Goal: Task Accomplishment & Management: Complete application form

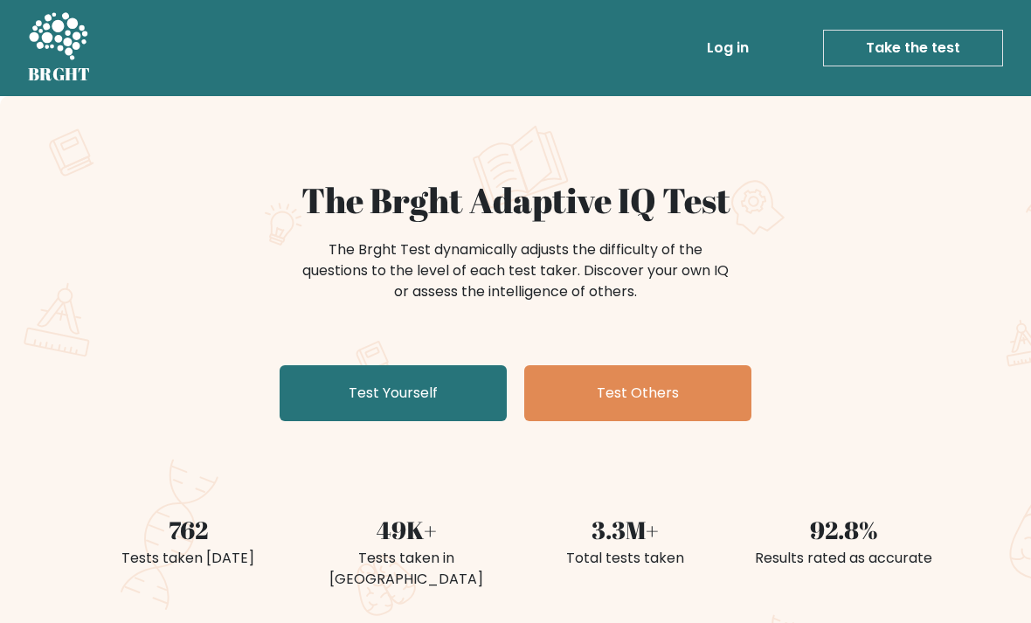
click at [725, 38] on link "Log in" at bounding box center [728, 48] width 56 height 35
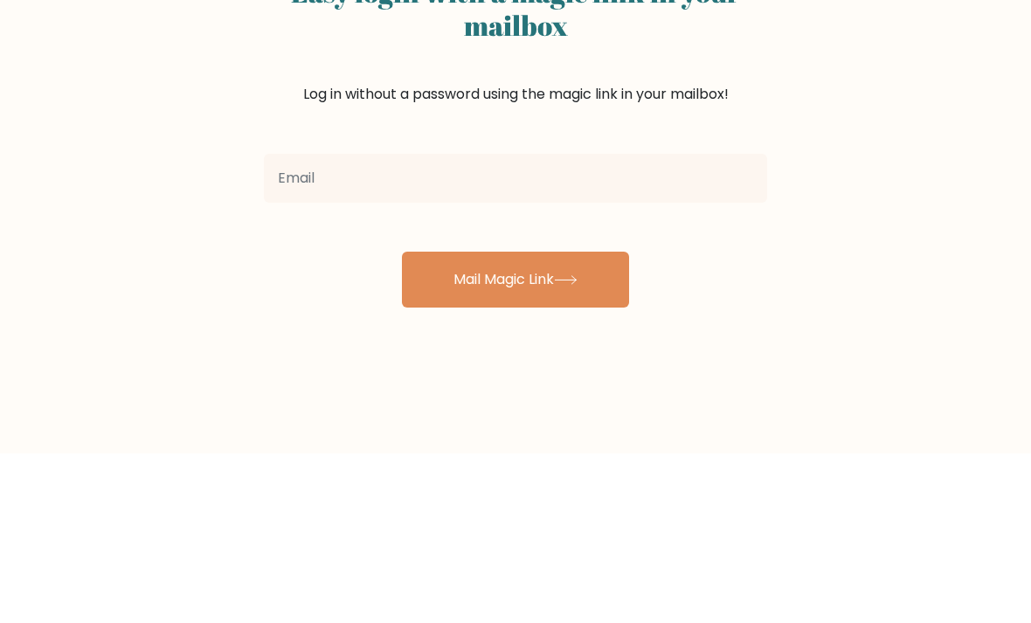
scroll to position [170, 0]
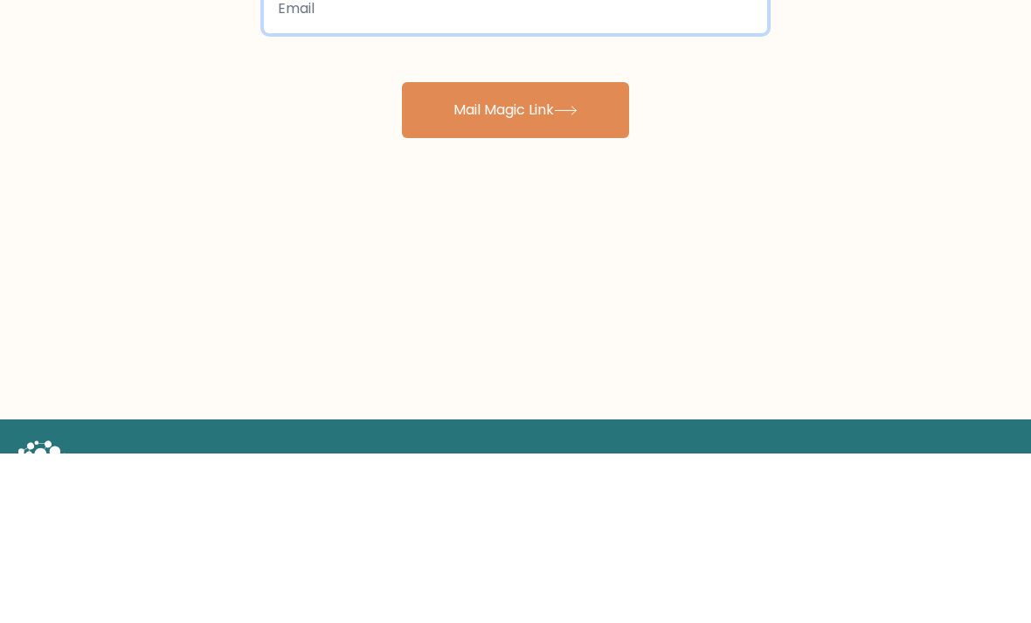
type input "[EMAIL_ADDRESS][DOMAIN_NAME]"
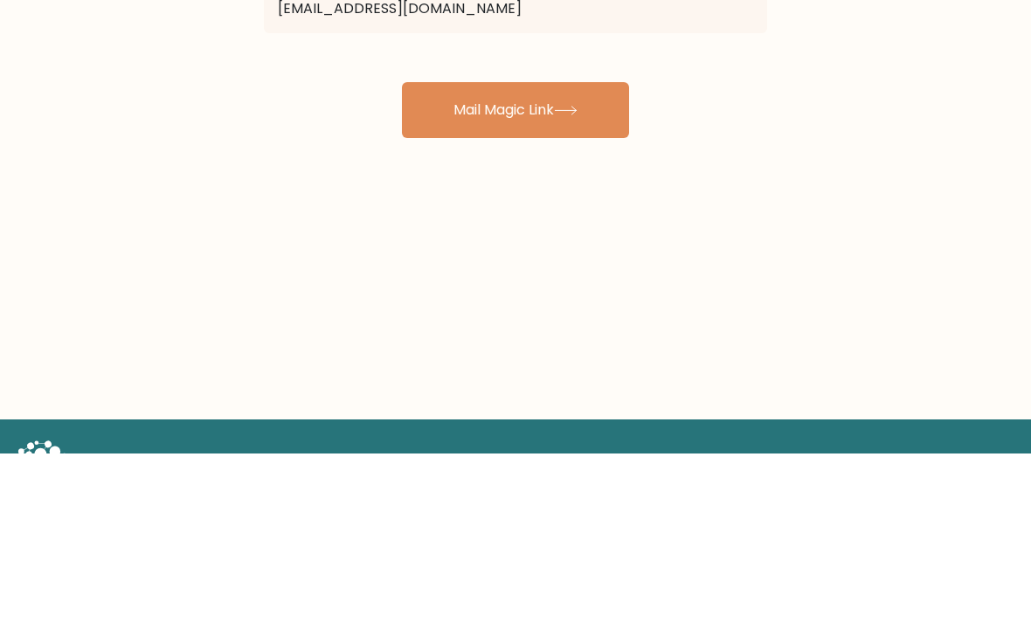
click at [516, 281] on button "Mail Magic Link" at bounding box center [515, 280] width 227 height 56
click at [560, 288] on button "Mail Magic Link" at bounding box center [515, 280] width 227 height 56
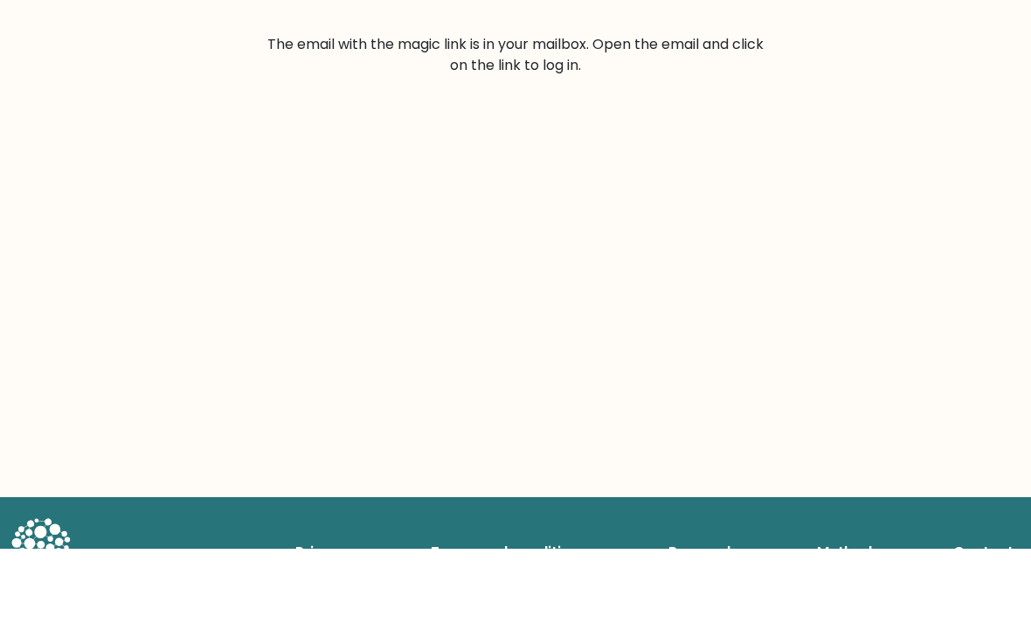
scroll to position [186, 0]
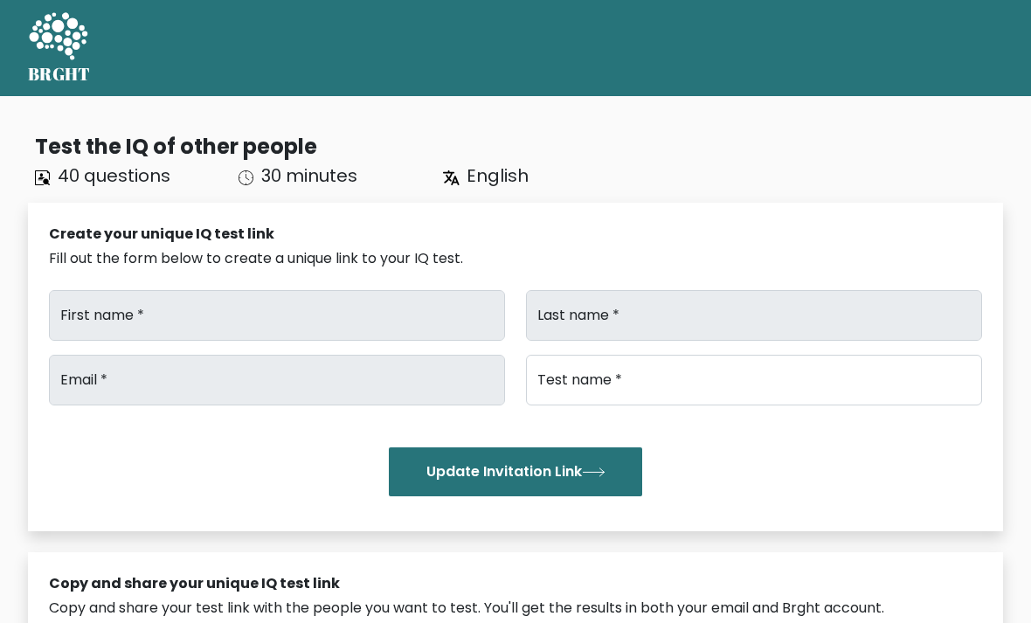
type input "Yve"
type input "Kong"
type input "[EMAIL_ADDRESS][DOMAIN_NAME]"
type input "Brght Intelligence Test"
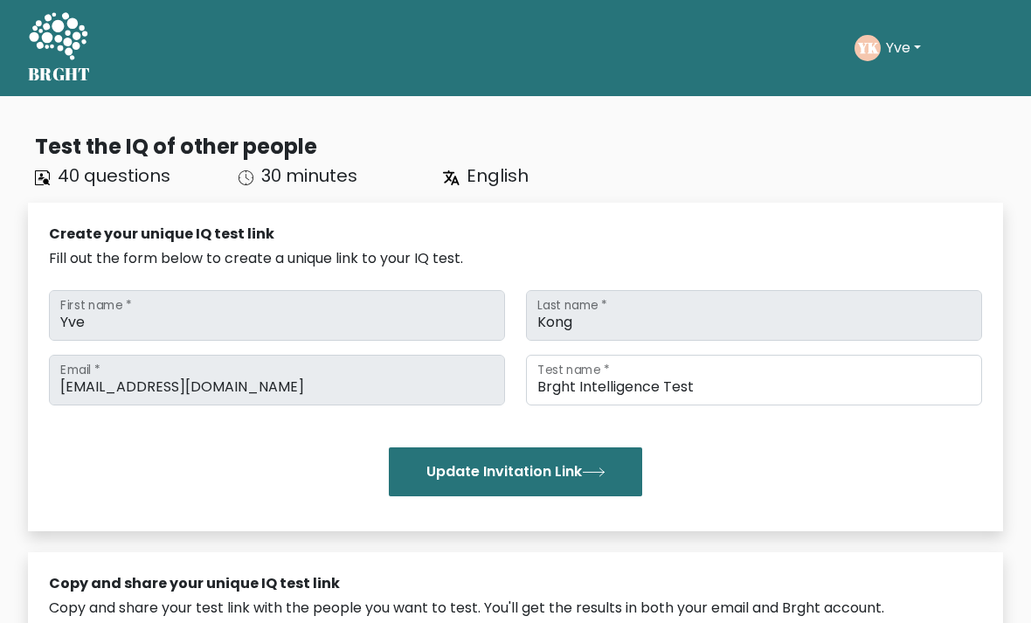
click at [917, 45] on button "Yve" at bounding box center [903, 48] width 45 height 23
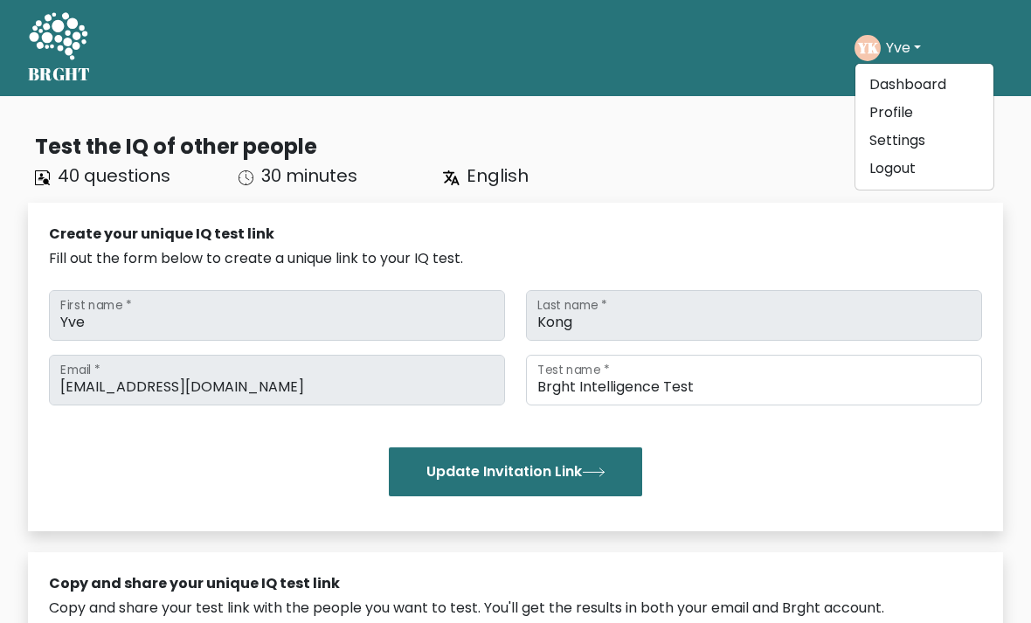
click at [922, 78] on link "Dashboard" at bounding box center [925, 85] width 138 height 28
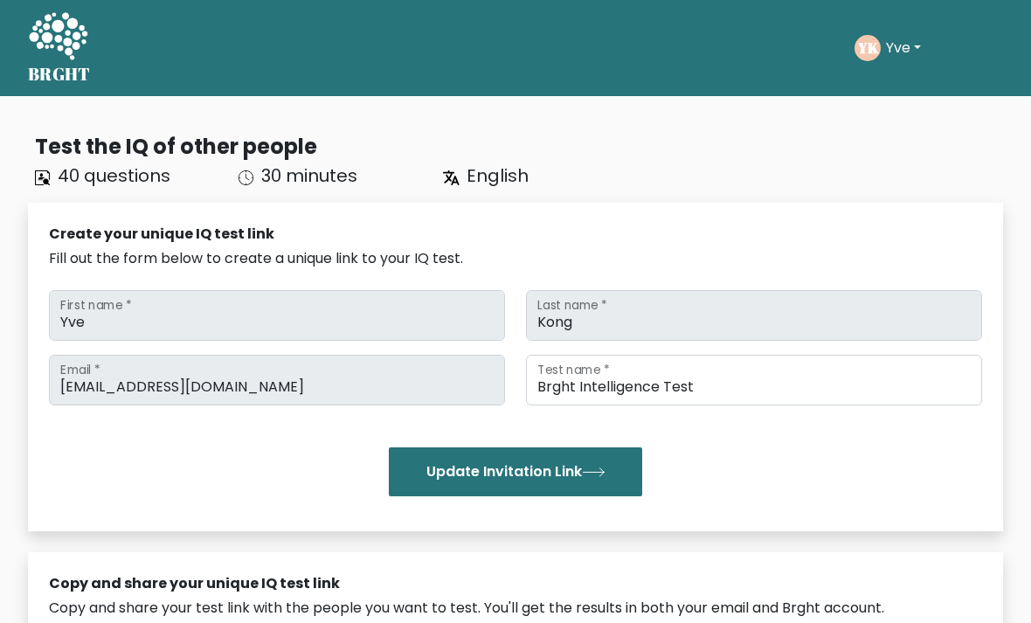
click at [890, 48] on button "Yve" at bounding box center [903, 48] width 45 height 23
click at [896, 56] on button "Yve" at bounding box center [903, 48] width 45 height 23
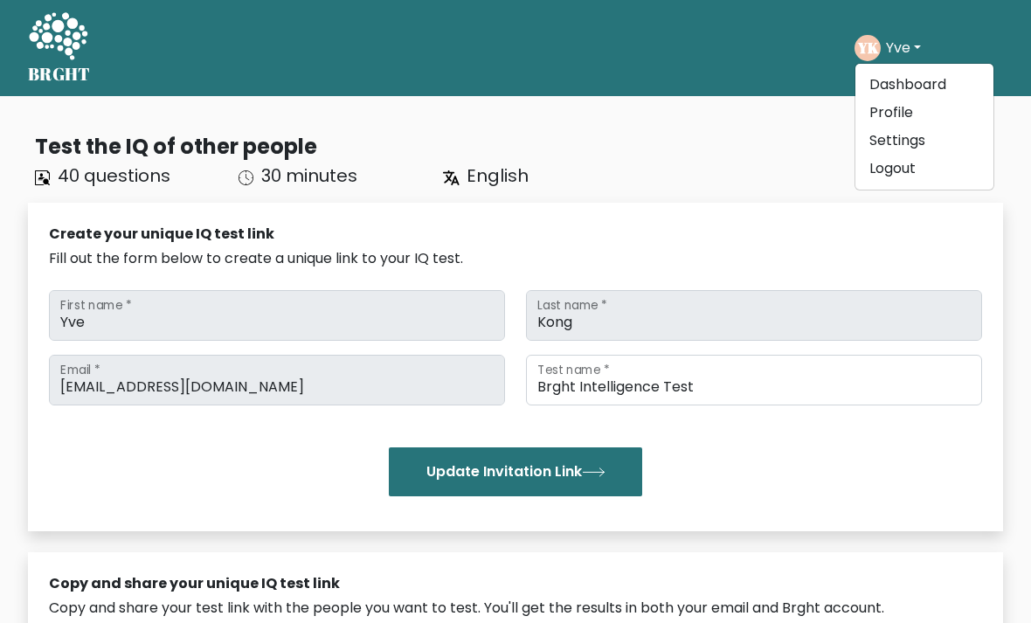
click at [907, 111] on link "Profile" at bounding box center [925, 113] width 138 height 28
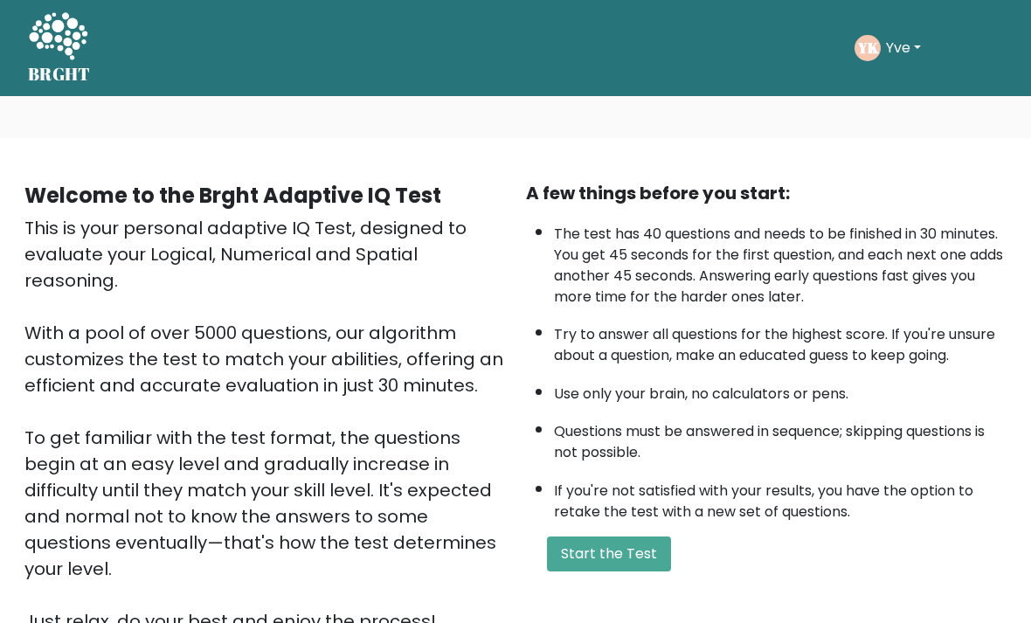
click at [607, 570] on button "Start the Test" at bounding box center [609, 554] width 124 height 35
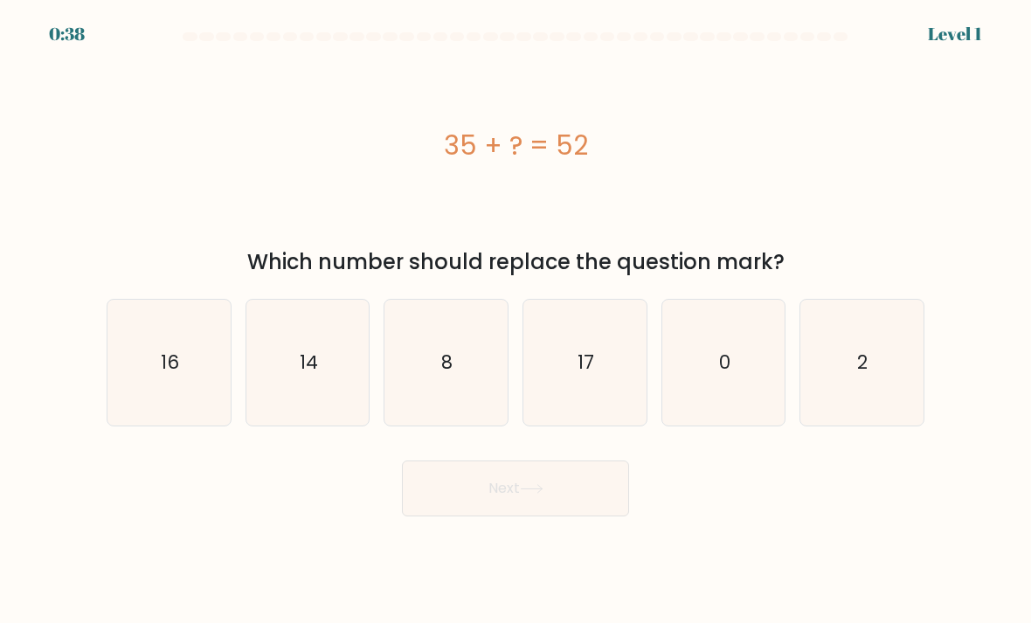
click at [600, 401] on icon "17" at bounding box center [585, 363] width 123 height 123
click at [517, 321] on input "d. 17" at bounding box center [516, 316] width 1 height 9
radio input "true"
click at [550, 498] on button "Next" at bounding box center [515, 489] width 227 height 56
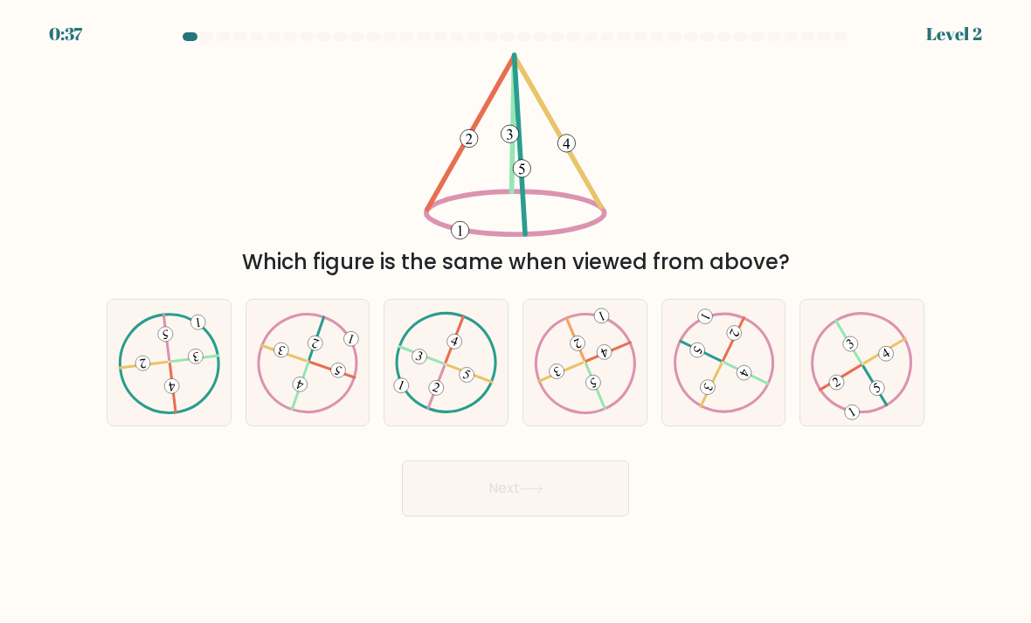
click at [552, 507] on button "Next" at bounding box center [515, 489] width 227 height 56
click at [702, 515] on div "Next" at bounding box center [515, 482] width 839 height 69
click at [854, 354] on 490 at bounding box center [851, 344] width 20 height 20
click at [517, 321] on input "f." at bounding box center [516, 316] width 1 height 9
radio input "true"
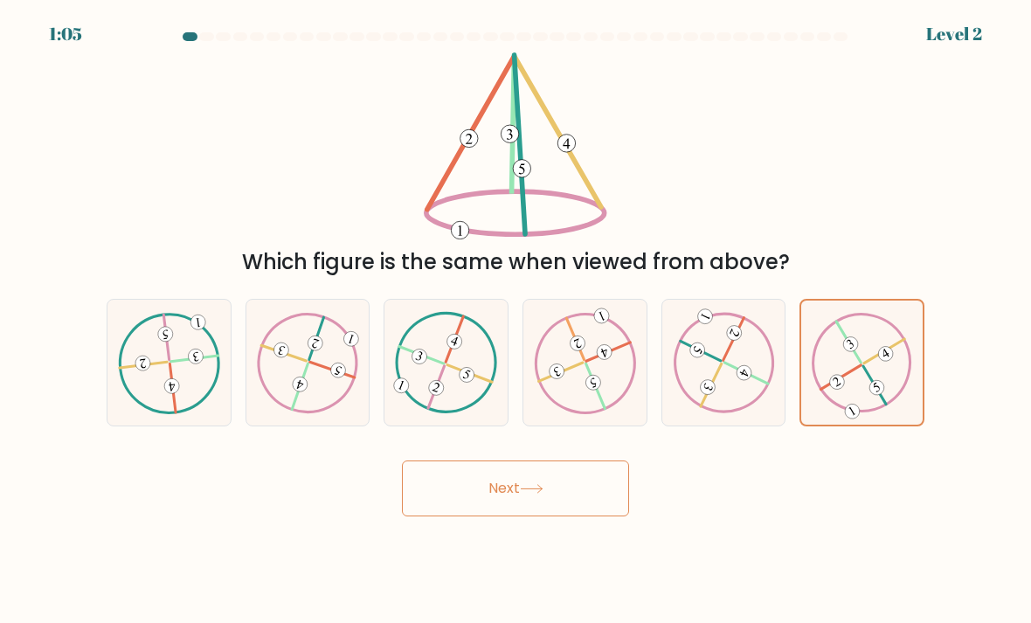
click at [571, 509] on button "Next" at bounding box center [515, 489] width 227 height 56
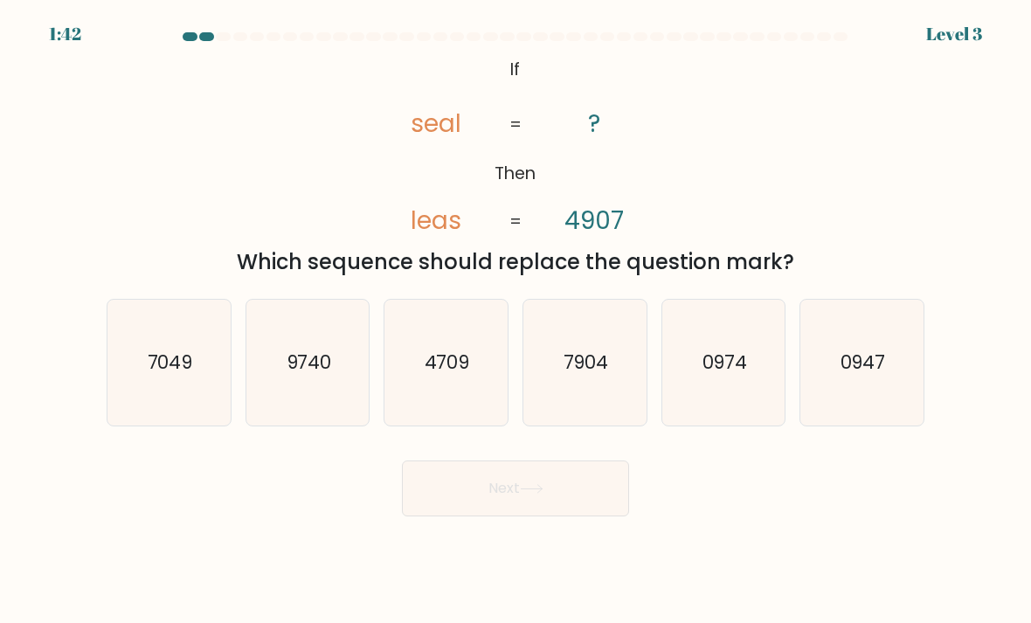
click at [600, 396] on icon "7904" at bounding box center [585, 363] width 123 height 123
click at [517, 321] on input "d. 7904" at bounding box center [516, 316] width 1 height 9
radio input "true"
click at [598, 511] on button "Next" at bounding box center [515, 489] width 227 height 56
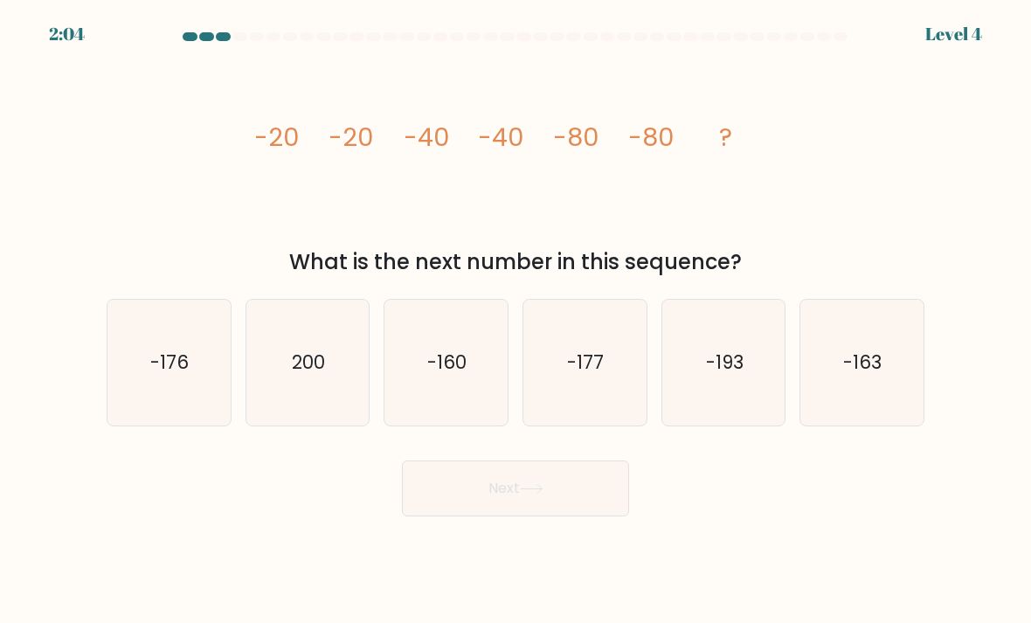
click at [432, 375] on text "-160" at bounding box center [447, 362] width 39 height 25
click at [516, 321] on input "c. -160" at bounding box center [516, 316] width 1 height 9
radio input "true"
click at [476, 517] on button "Next" at bounding box center [515, 489] width 227 height 56
click at [585, 517] on button "Next" at bounding box center [515, 489] width 227 height 56
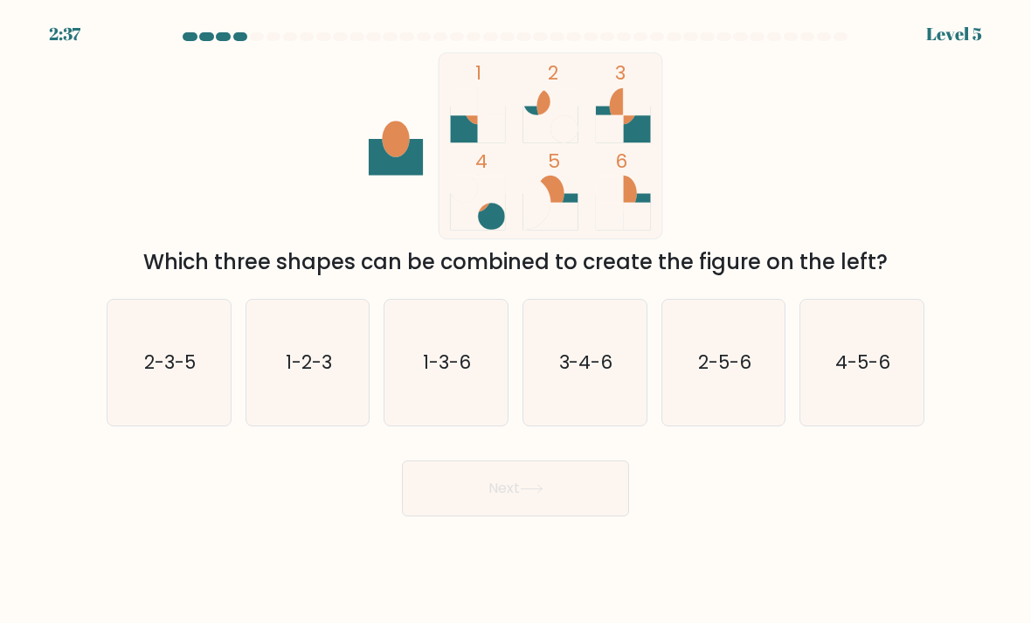
click at [467, 375] on text "1-3-6" at bounding box center [448, 362] width 48 height 25
click at [516, 321] on input "c. 1-3-6" at bounding box center [516, 316] width 1 height 9
radio input "true"
click at [489, 490] on button "Next" at bounding box center [515, 489] width 227 height 56
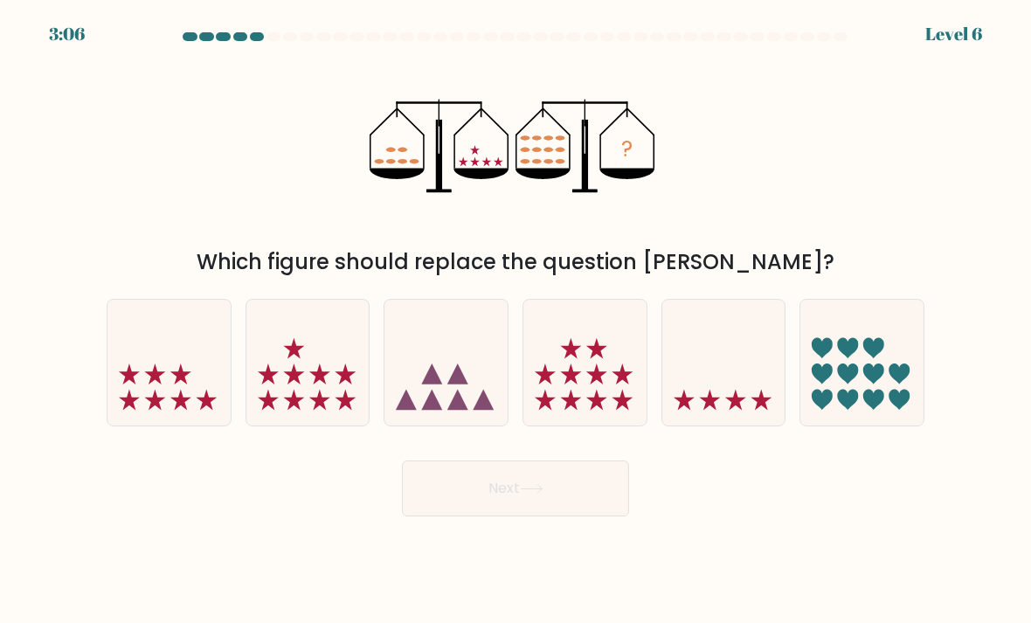
click at [622, 385] on icon at bounding box center [623, 374] width 21 height 21
click at [517, 321] on input "d." at bounding box center [516, 316] width 1 height 9
radio input "true"
click at [571, 517] on button "Next" at bounding box center [515, 489] width 227 height 56
click at [575, 502] on button "Next" at bounding box center [515, 489] width 227 height 56
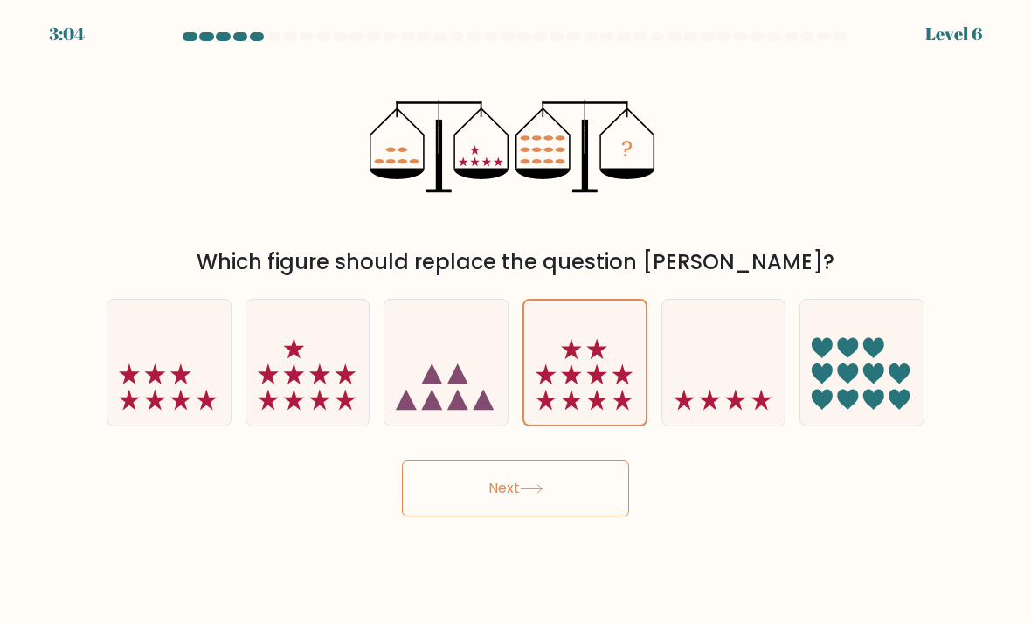
click at [523, 498] on button "Next" at bounding box center [515, 489] width 227 height 56
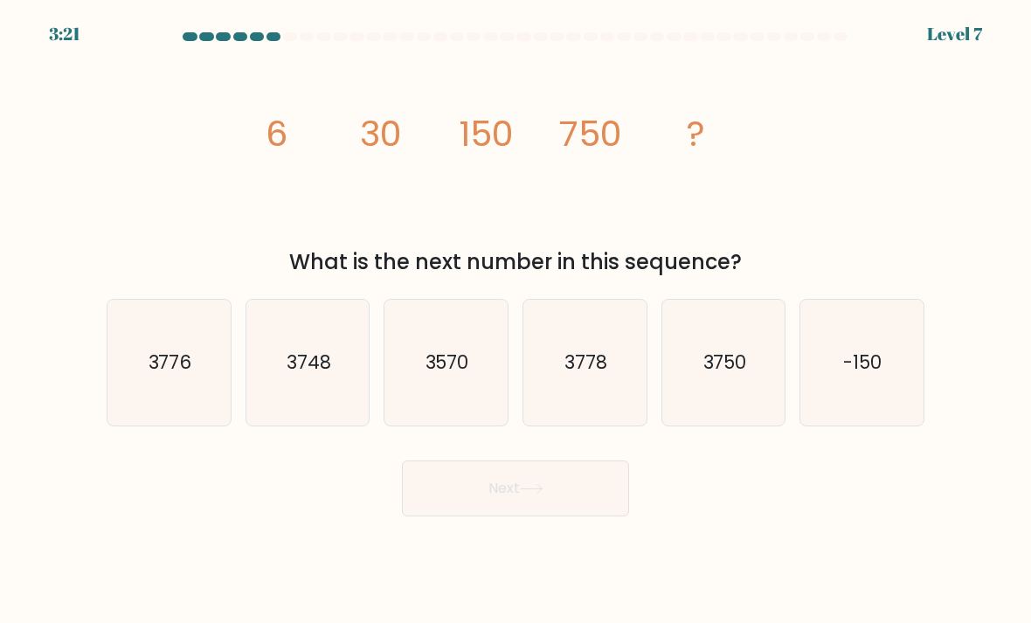
click at [725, 425] on icon "3750" at bounding box center [724, 363] width 123 height 123
click at [517, 321] on input "e. 3750" at bounding box center [516, 316] width 1 height 9
radio input "true"
click at [604, 513] on button "Next" at bounding box center [515, 489] width 227 height 56
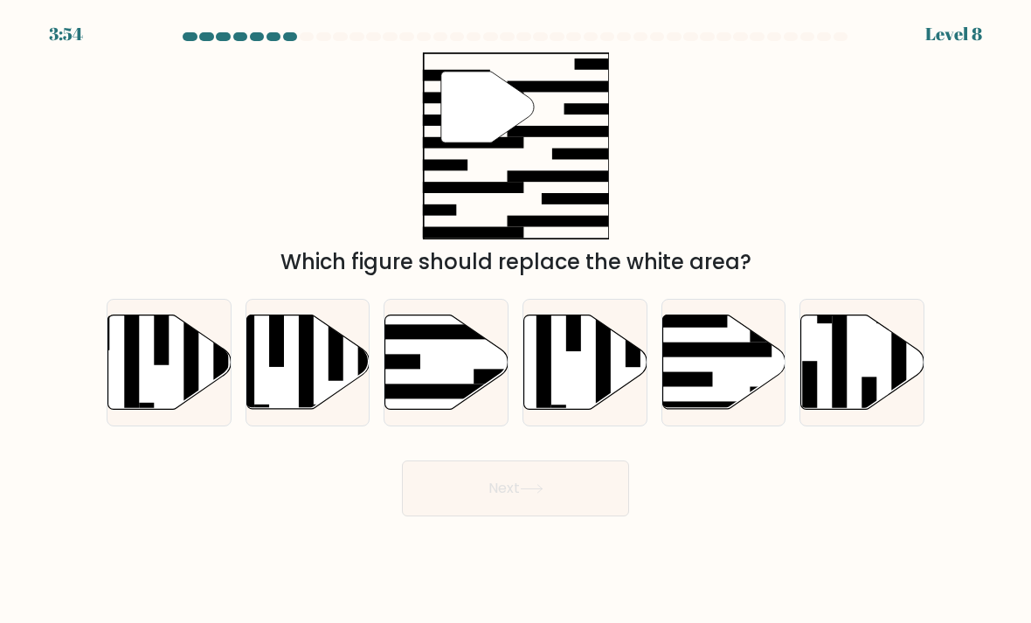
click at [688, 382] on icon at bounding box center [724, 363] width 123 height 94
click at [517, 321] on input "e." at bounding box center [516, 316] width 1 height 9
radio input "true"
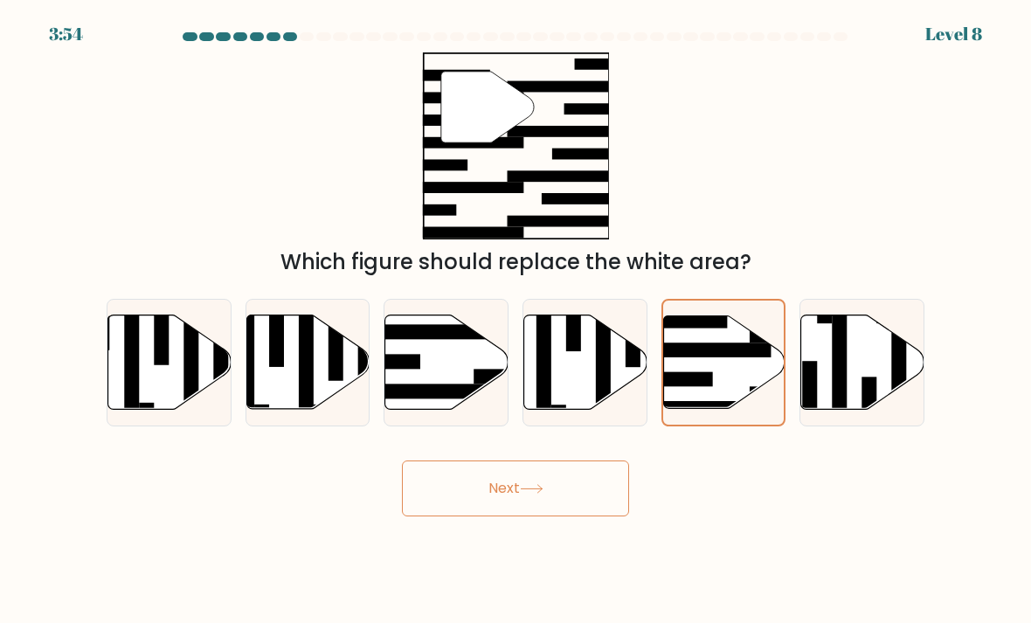
click at [593, 517] on button "Next" at bounding box center [515, 489] width 227 height 56
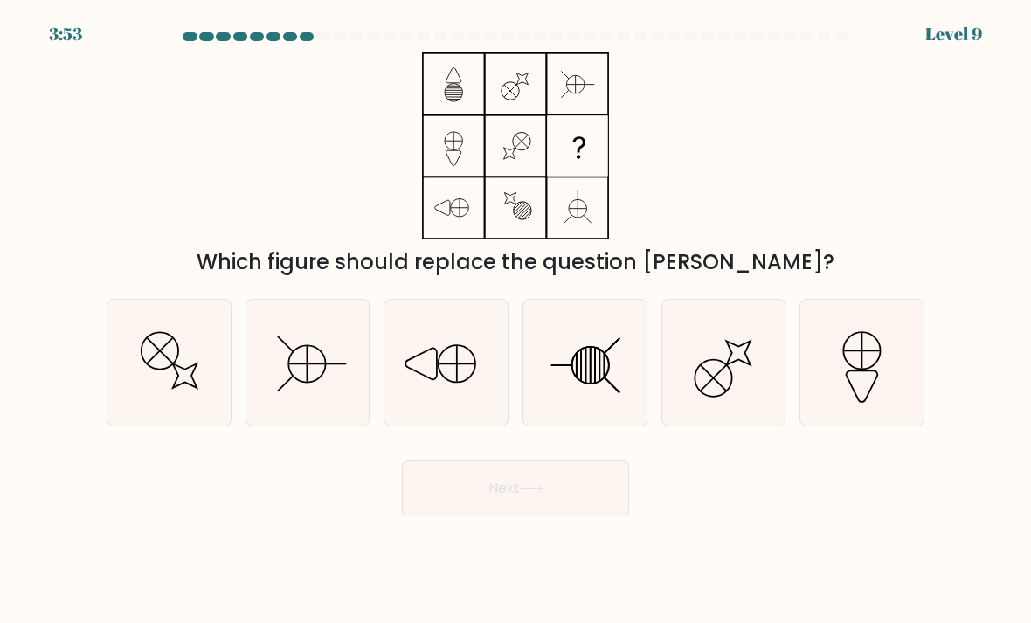
click at [545, 517] on button "Next" at bounding box center [515, 489] width 227 height 56
click at [708, 510] on div "Next" at bounding box center [515, 482] width 839 height 69
click at [595, 384] on line at bounding box center [595, 366] width 0 height 36
click at [517, 321] on input "d." at bounding box center [516, 316] width 1 height 9
radio input "true"
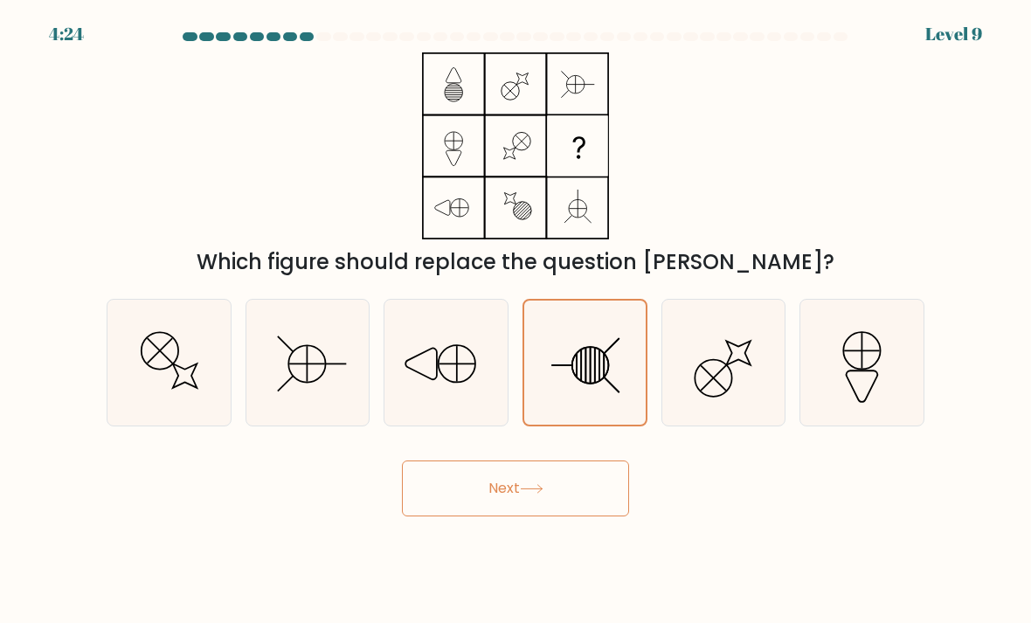
click at [549, 485] on button "Next" at bounding box center [515, 489] width 227 height 56
click at [545, 517] on button "Next" at bounding box center [515, 489] width 227 height 56
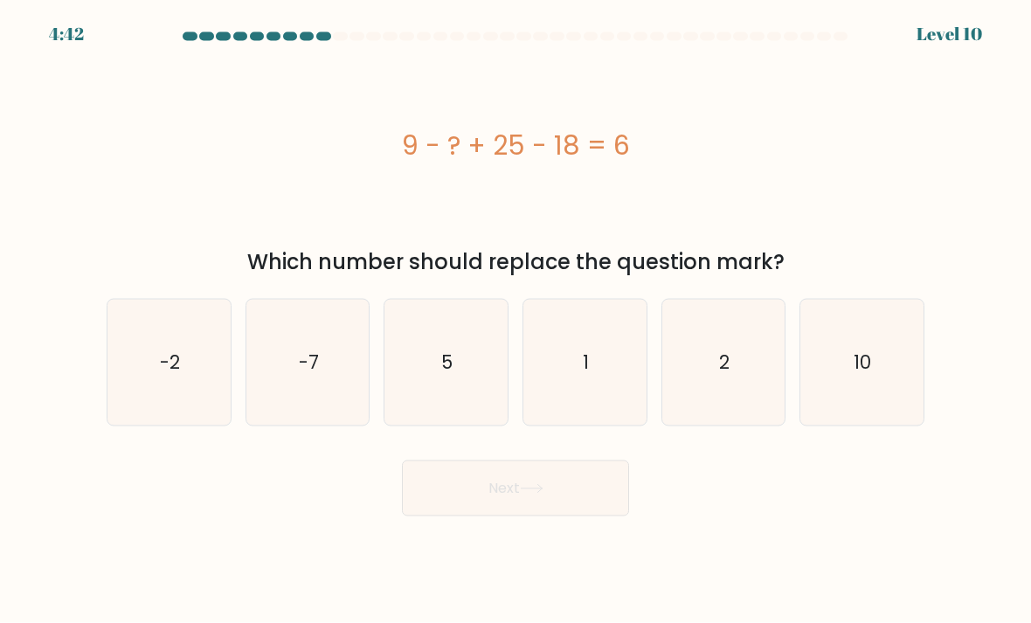
scroll to position [1, 0]
click at [860, 403] on icon "10" at bounding box center [862, 363] width 123 height 123
click at [517, 321] on input "f. 10" at bounding box center [516, 316] width 1 height 9
radio input "true"
click at [605, 517] on button "Next" at bounding box center [515, 489] width 227 height 56
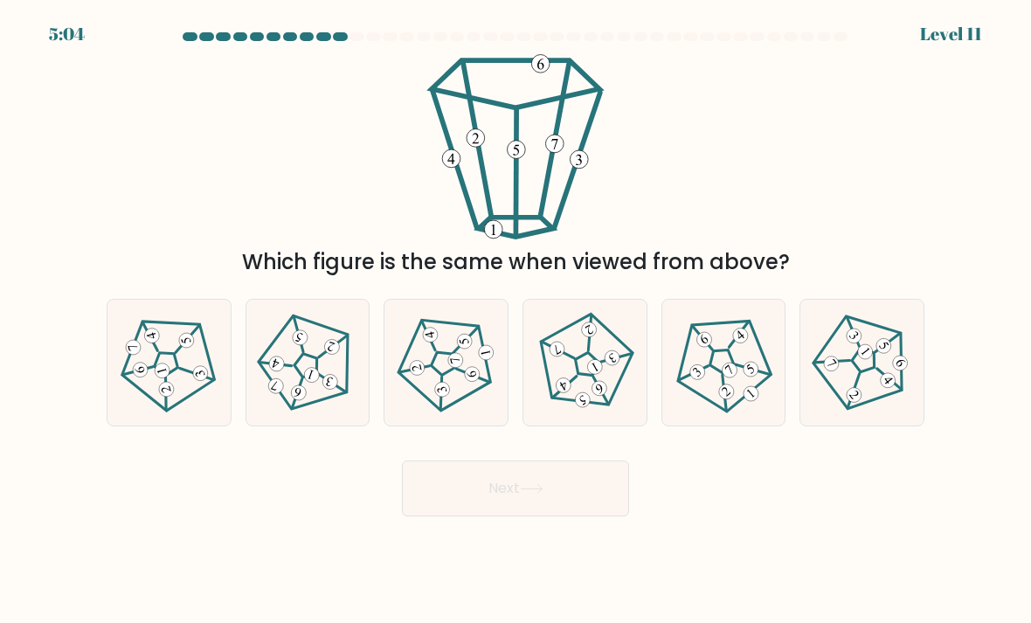
click at [868, 413] on icon at bounding box center [862, 362] width 101 height 101
click at [517, 321] on input "f." at bounding box center [516, 316] width 1 height 9
radio input "true"
click at [537, 517] on button "Next" at bounding box center [515, 489] width 227 height 56
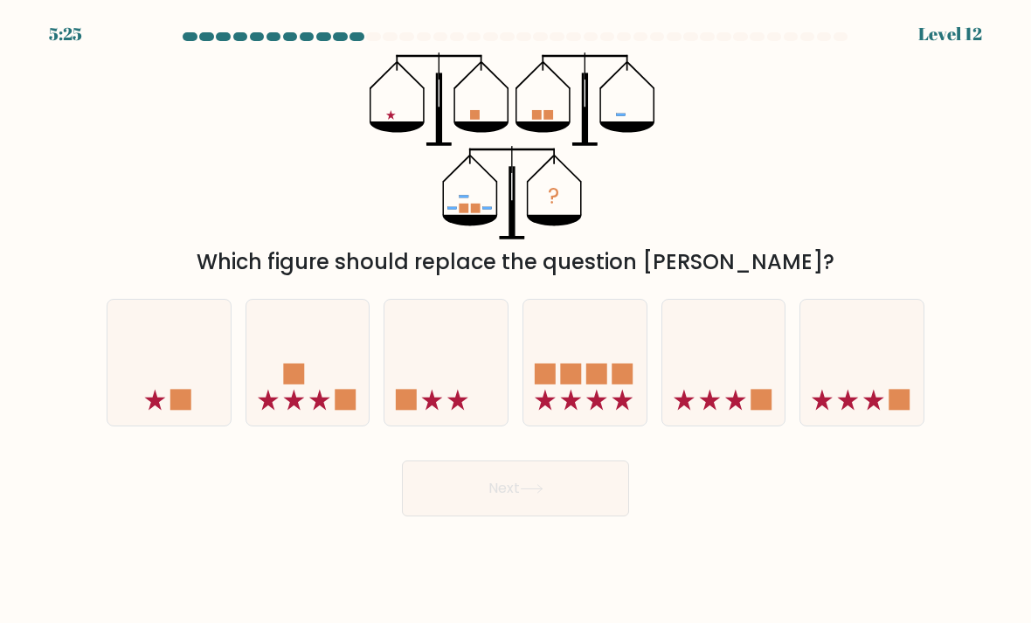
click at [600, 404] on icon at bounding box center [585, 363] width 123 height 102
click at [517, 321] on input "d." at bounding box center [516, 316] width 1 height 9
radio input "true"
click at [569, 517] on button "Next" at bounding box center [515, 489] width 227 height 56
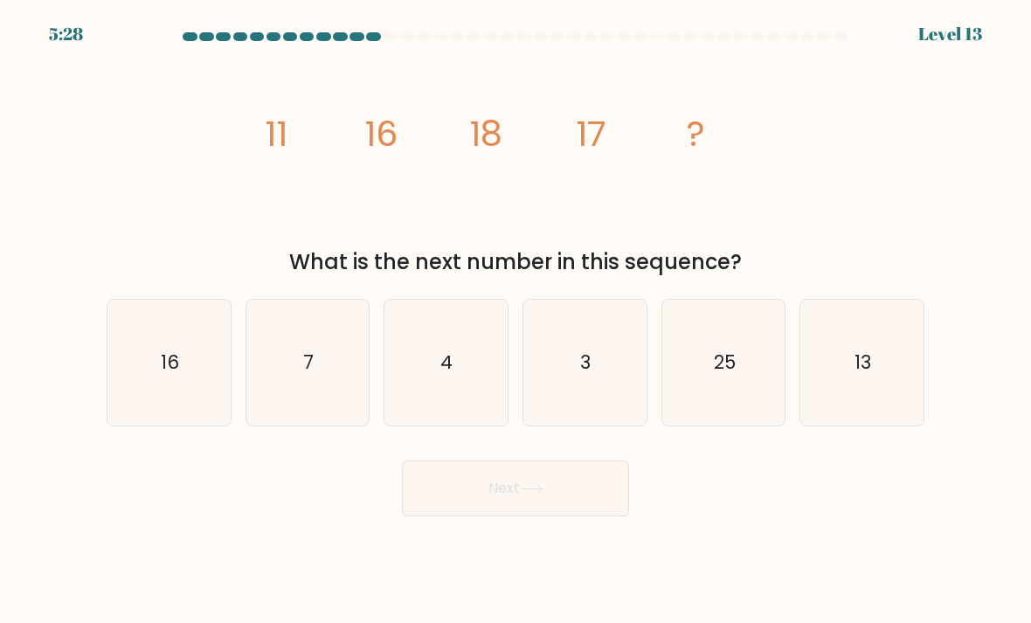
click at [893, 366] on icon "13" at bounding box center [862, 363] width 123 height 123
click at [517, 321] on input "f. 13" at bounding box center [516, 316] width 1 height 9
radio input "true"
click at [606, 501] on button "Next" at bounding box center [515, 489] width 227 height 56
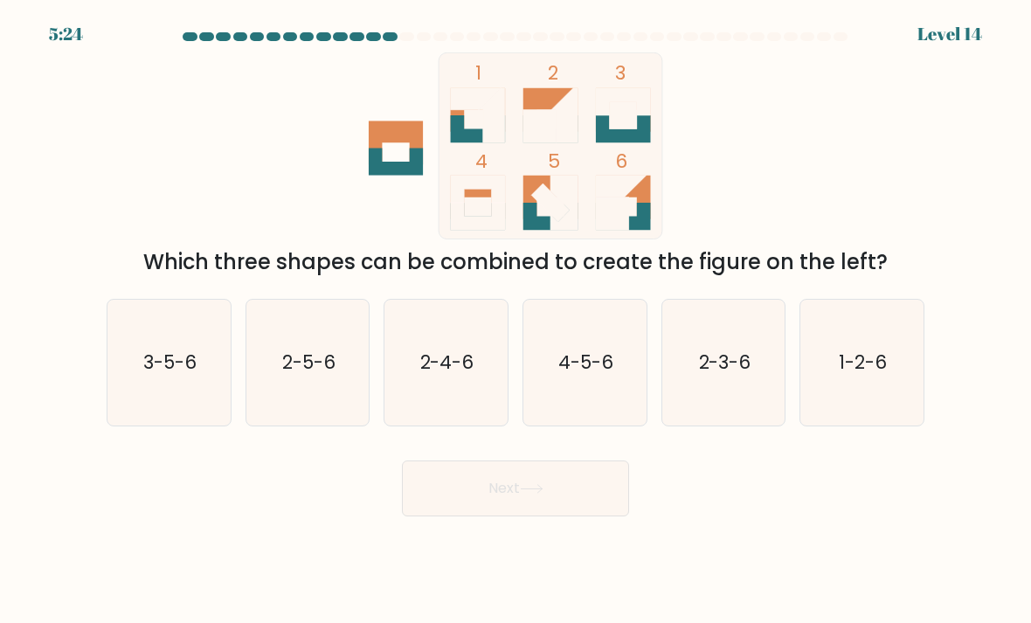
click at [865, 346] on icon "1-2-6" at bounding box center [862, 363] width 123 height 123
click at [517, 321] on input "f. 1-2-6" at bounding box center [516, 316] width 1 height 9
radio input "true"
click at [593, 517] on button "Next" at bounding box center [515, 489] width 227 height 56
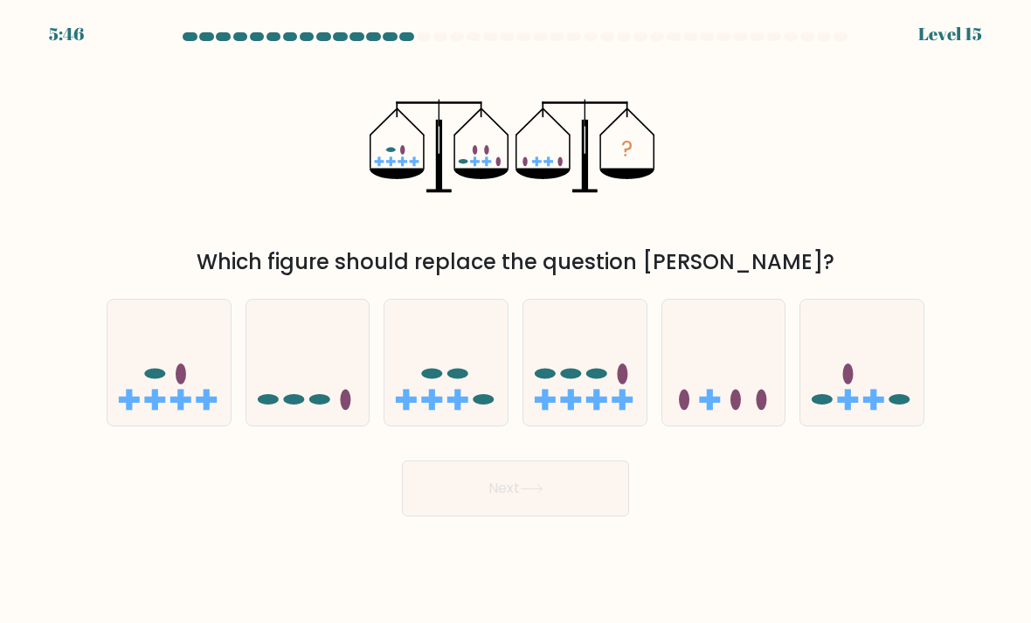
click at [728, 392] on icon at bounding box center [724, 363] width 123 height 102
click at [517, 321] on input "e." at bounding box center [516, 316] width 1 height 9
radio input "true"
click at [568, 515] on button "Next" at bounding box center [515, 489] width 227 height 56
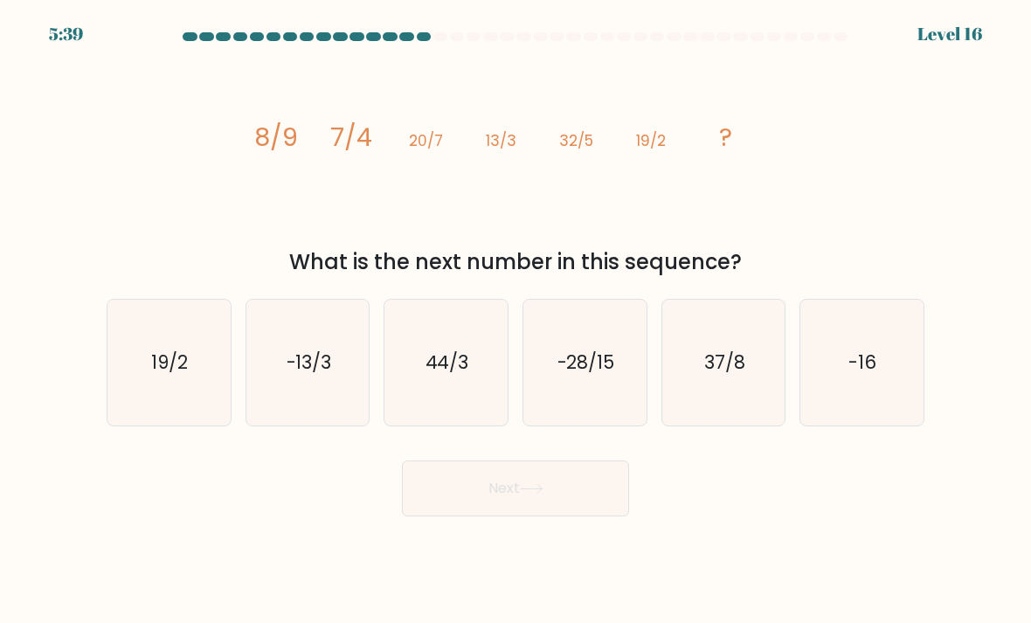
click at [454, 373] on text "44/3" at bounding box center [448, 362] width 44 height 25
click at [516, 321] on input "c. 44/3" at bounding box center [516, 316] width 1 height 9
radio input "true"
click at [533, 517] on button "Next" at bounding box center [515, 489] width 227 height 56
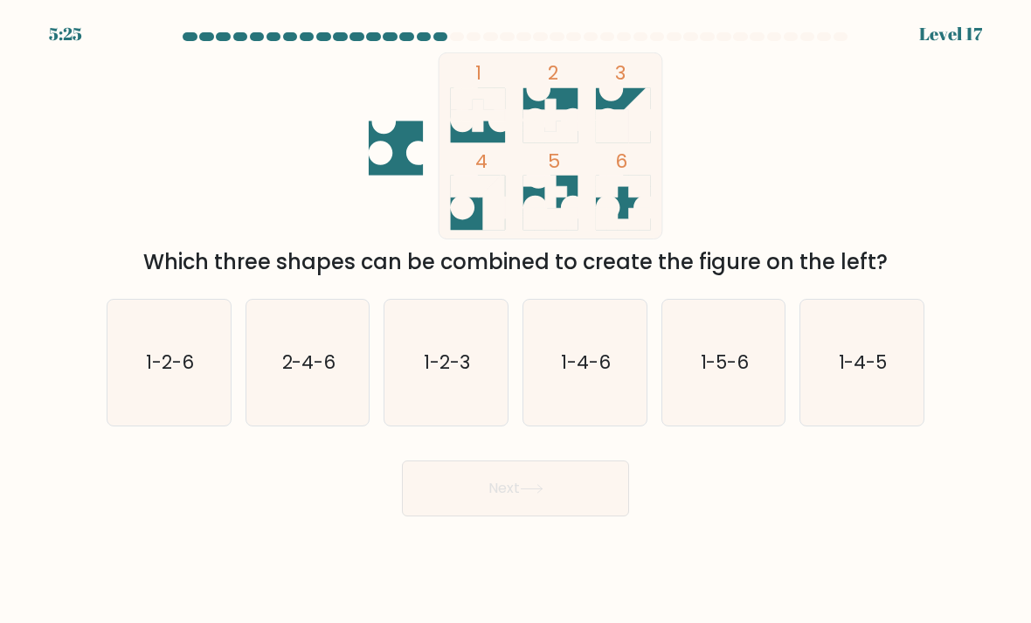
click at [179, 414] on icon "1-2-6" at bounding box center [169, 363] width 123 height 123
click at [516, 321] on input "a. 1-2-6" at bounding box center [516, 316] width 1 height 9
radio input "true"
click at [469, 510] on button "Next" at bounding box center [515, 489] width 227 height 56
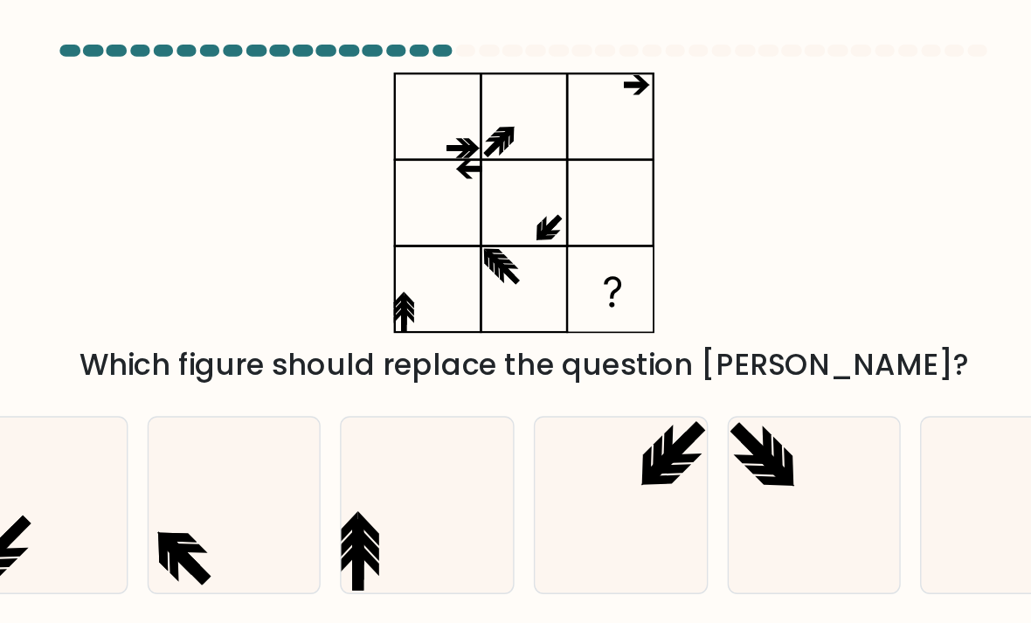
scroll to position [0, 0]
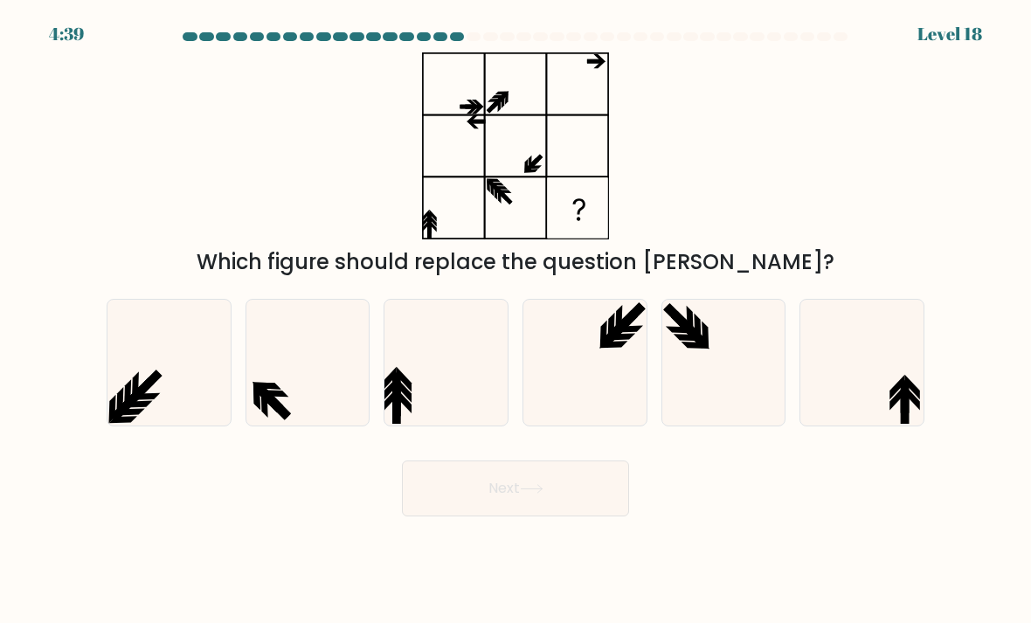
click at [855, 378] on icon at bounding box center [862, 363] width 123 height 123
click at [517, 321] on input "f." at bounding box center [516, 316] width 1 height 9
radio input "true"
click at [606, 503] on button "Next" at bounding box center [515, 489] width 227 height 56
click at [599, 517] on button "Next" at bounding box center [515, 489] width 227 height 56
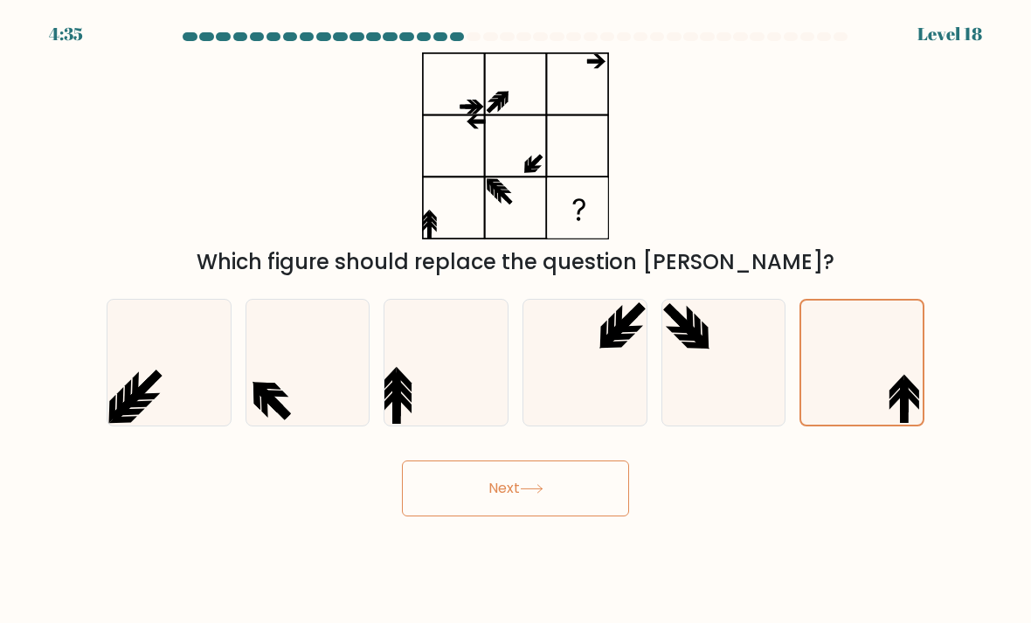
click at [572, 516] on button "Next" at bounding box center [515, 489] width 227 height 56
click at [524, 500] on button "Next" at bounding box center [515, 489] width 227 height 56
click at [524, 512] on button "Next" at bounding box center [515, 489] width 227 height 56
click at [532, 517] on button "Next" at bounding box center [515, 489] width 227 height 56
click at [531, 517] on button "Next" at bounding box center [515, 489] width 227 height 56
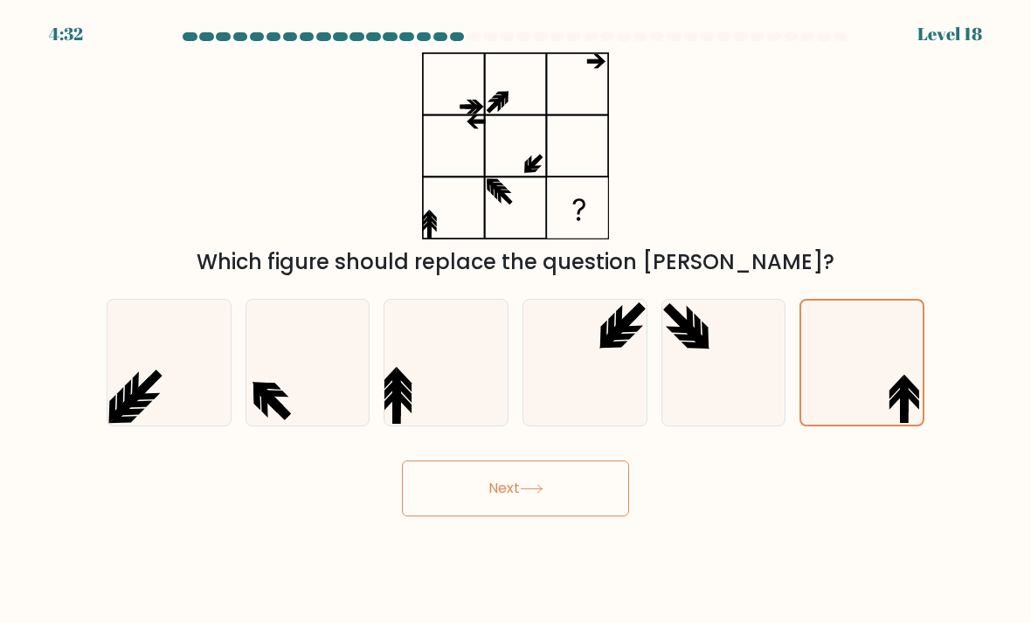
click at [538, 517] on button "Next" at bounding box center [515, 489] width 227 height 56
click at [552, 497] on button "Next" at bounding box center [515, 489] width 227 height 56
click at [866, 356] on icon at bounding box center [862, 362] width 121 height 121
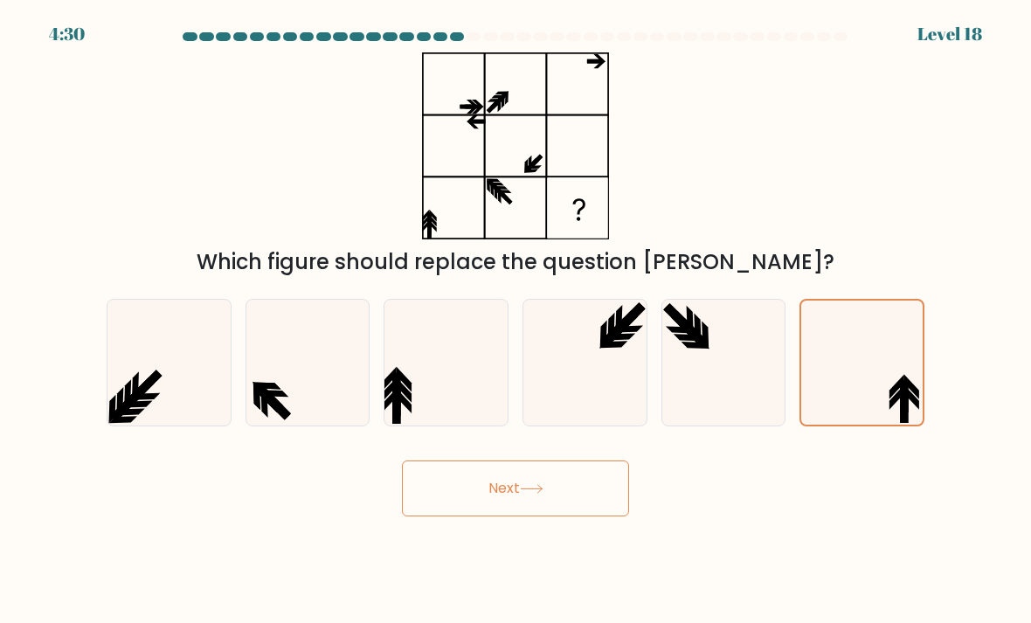
click at [517, 321] on input "f." at bounding box center [516, 316] width 1 height 9
click at [743, 371] on icon at bounding box center [724, 363] width 123 height 123
click at [517, 321] on input "e." at bounding box center [516, 316] width 1 height 9
radio input "true"
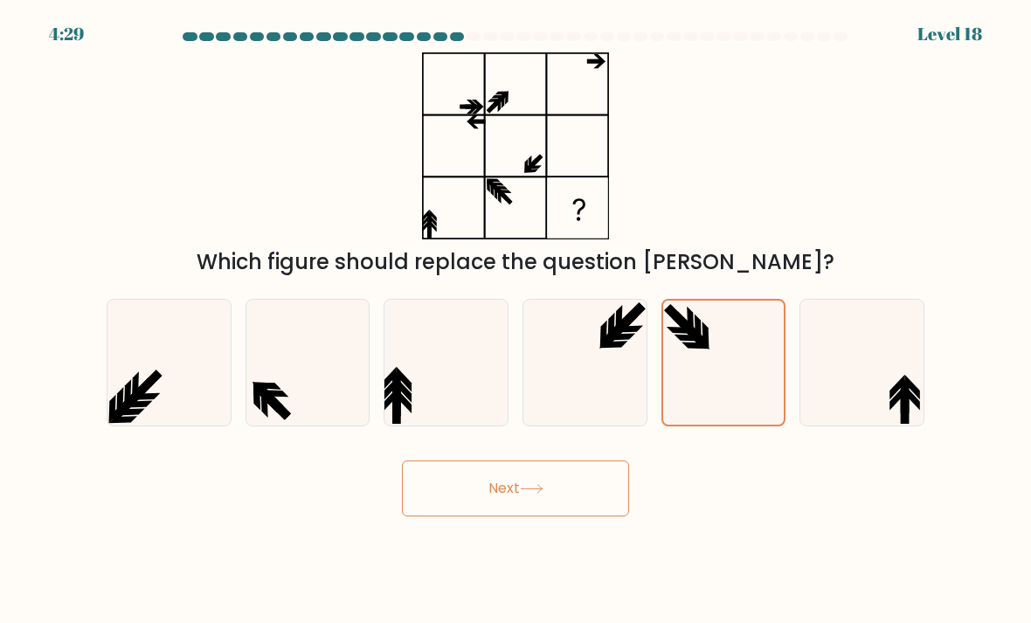
click at [850, 353] on icon at bounding box center [862, 363] width 123 height 123
click at [517, 321] on input "f." at bounding box center [516, 316] width 1 height 9
radio input "true"
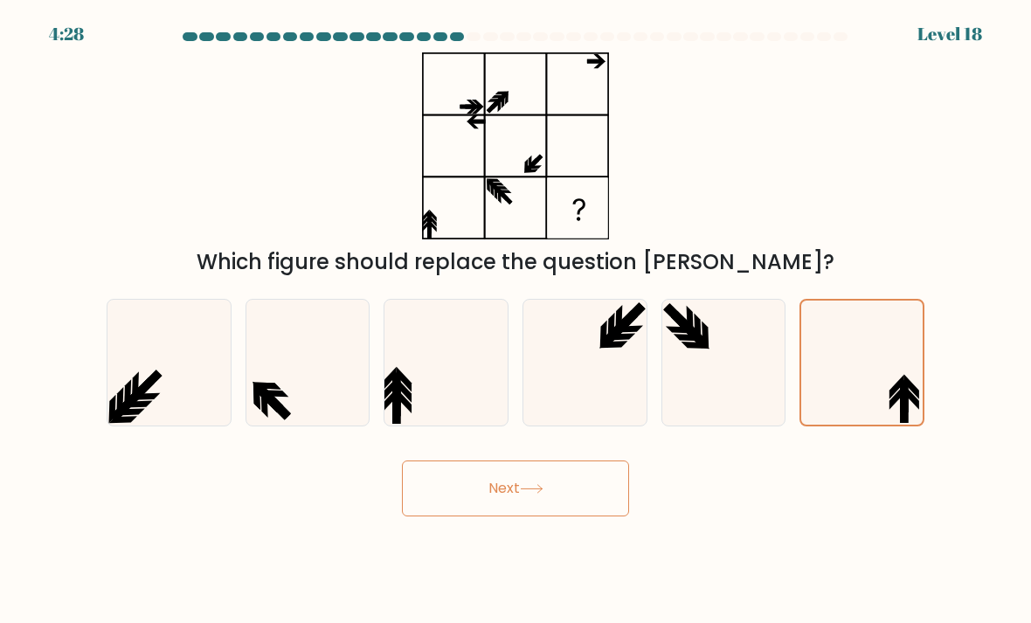
click at [531, 517] on button "Next" at bounding box center [515, 489] width 227 height 56
click at [531, 511] on button "Next" at bounding box center [515, 489] width 227 height 56
click at [551, 512] on button "Next" at bounding box center [515, 489] width 227 height 56
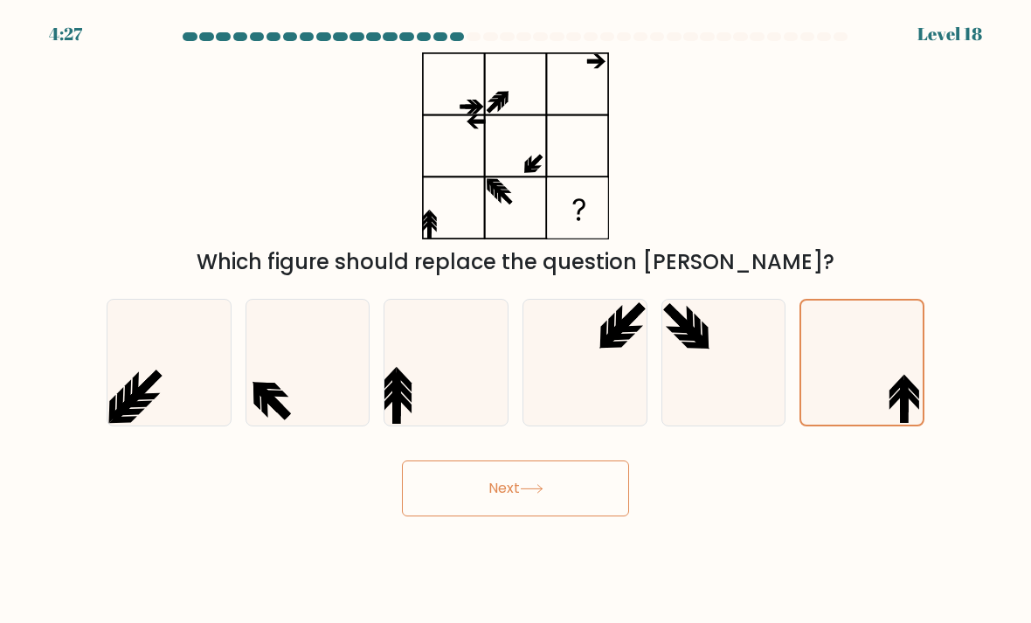
click at [565, 517] on button "Next" at bounding box center [515, 489] width 227 height 56
click at [564, 517] on button "Next" at bounding box center [515, 489] width 227 height 56
click at [550, 517] on button "Next" at bounding box center [515, 489] width 227 height 56
click at [554, 517] on button "Next" at bounding box center [515, 489] width 227 height 56
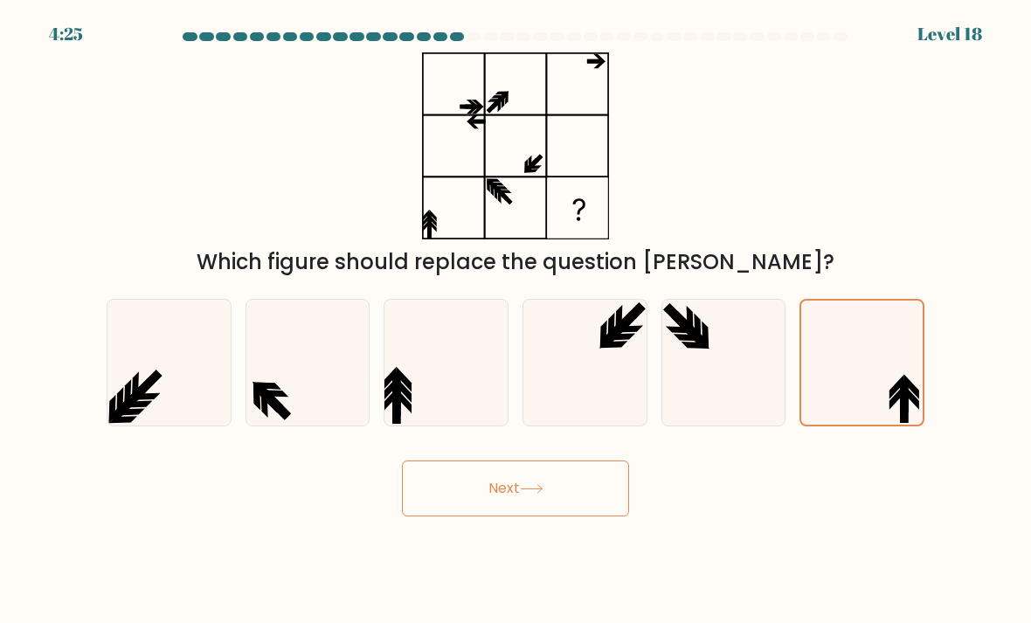
click at [554, 517] on button "Next" at bounding box center [515, 489] width 227 height 56
click at [548, 517] on button "Next" at bounding box center [515, 489] width 227 height 56
click at [551, 535] on body "4:25 Level 18" at bounding box center [515, 311] width 1031 height 623
click at [557, 517] on button "Next" at bounding box center [515, 489] width 227 height 56
click at [563, 539] on body "4:25 Level 18" at bounding box center [515, 311] width 1031 height 623
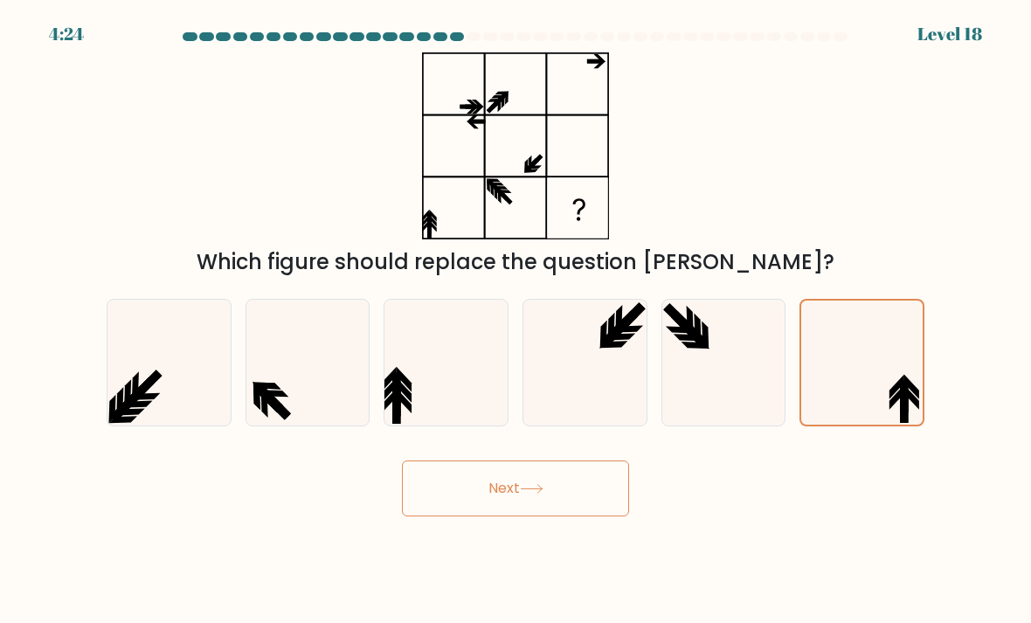
click at [563, 517] on button "Next" at bounding box center [515, 489] width 227 height 56
click at [562, 517] on button "Next" at bounding box center [515, 489] width 227 height 56
click at [566, 517] on button "Next" at bounding box center [515, 489] width 227 height 56
click at [559, 517] on button "Next" at bounding box center [515, 489] width 227 height 56
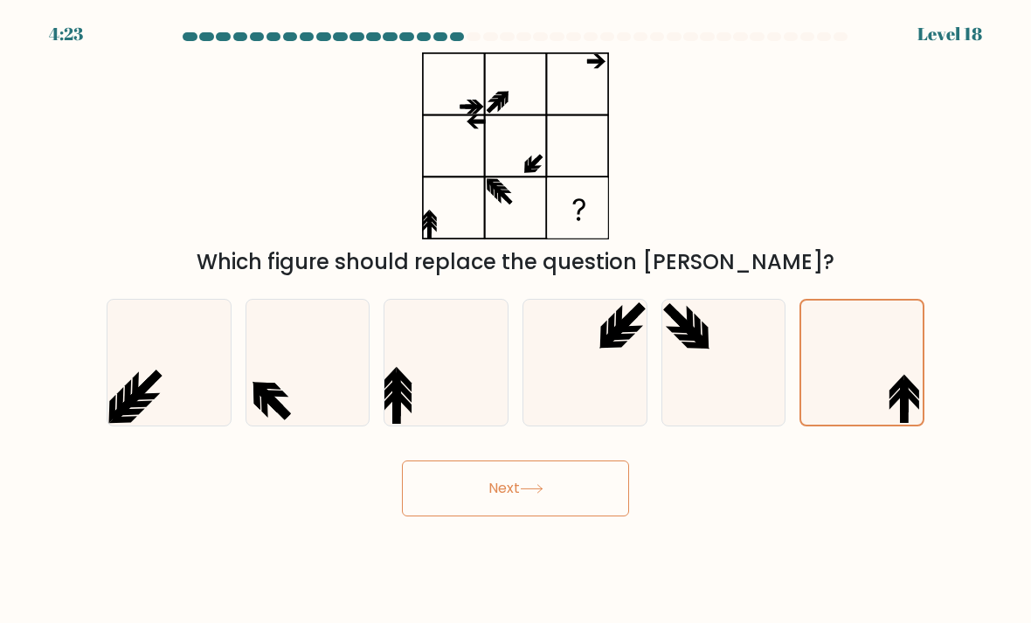
click at [562, 535] on body "4:23 Level 18" at bounding box center [515, 311] width 1031 height 623
click at [572, 517] on button "Next" at bounding box center [515, 489] width 227 height 56
click at [569, 516] on button "Next" at bounding box center [515, 489] width 227 height 56
click at [689, 399] on icon at bounding box center [724, 363] width 123 height 123
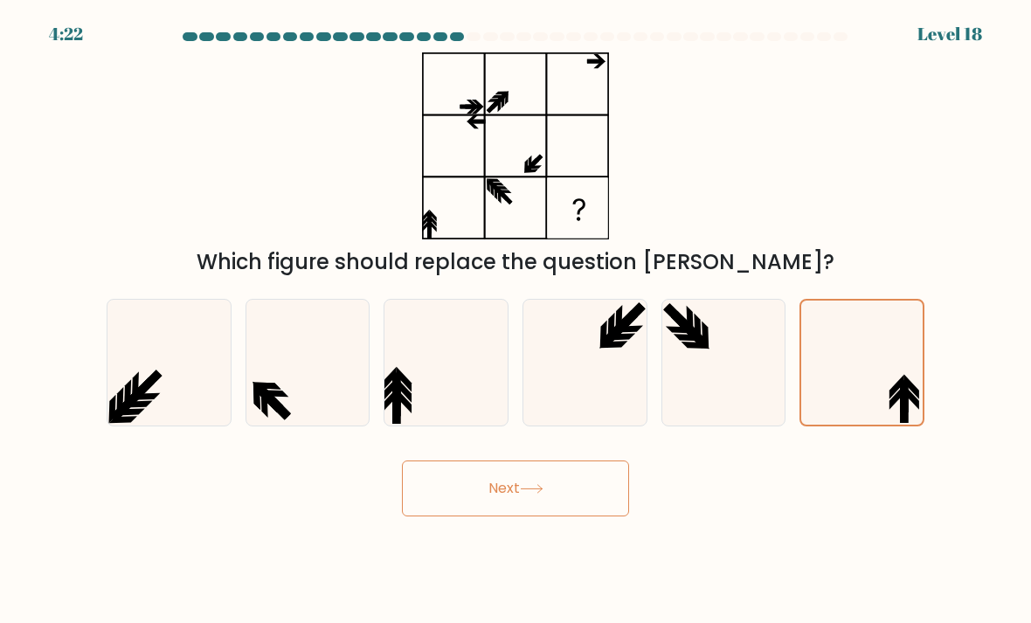
click at [517, 321] on input "e." at bounding box center [516, 316] width 1 height 9
radio input "true"
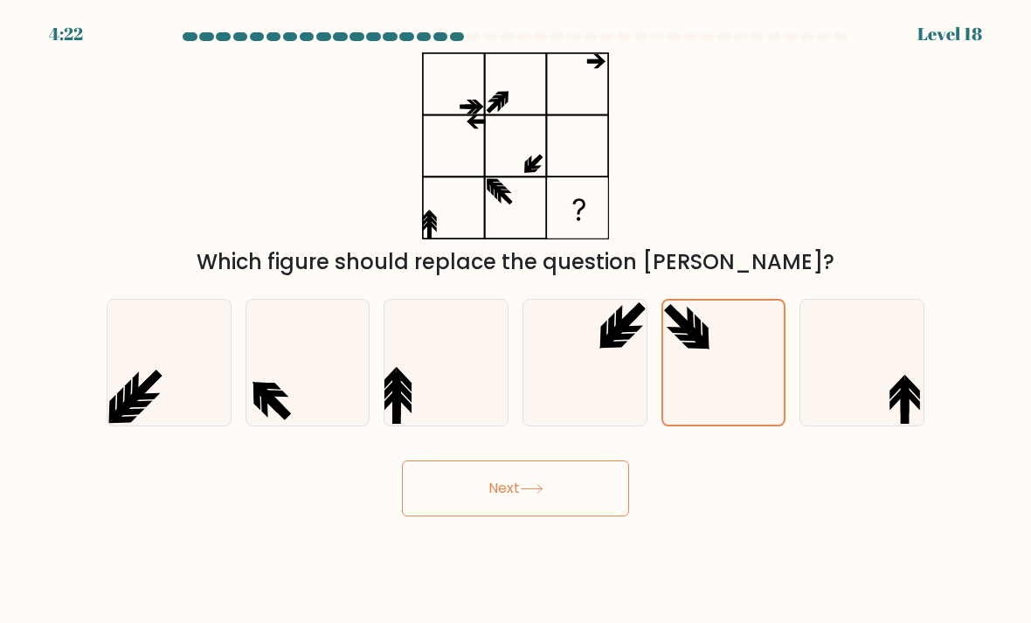
click at [494, 383] on icon at bounding box center [446, 363] width 123 height 123
click at [516, 321] on input "c." at bounding box center [516, 316] width 1 height 9
radio input "true"
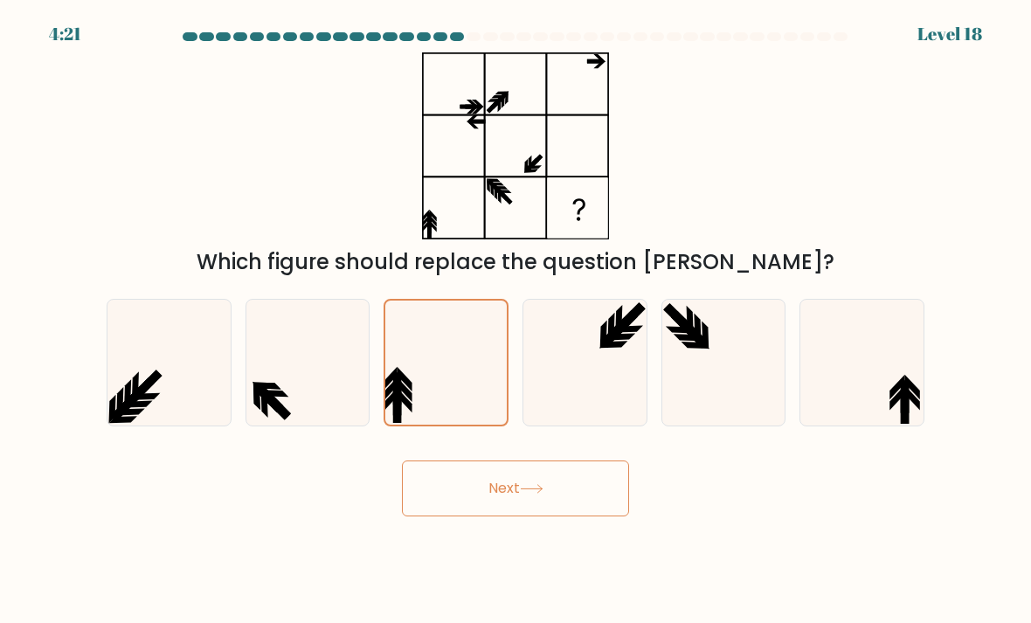
click at [275, 393] on icon at bounding box center [307, 363] width 123 height 123
click at [516, 321] on input "b." at bounding box center [516, 316] width 1 height 9
radio input "true"
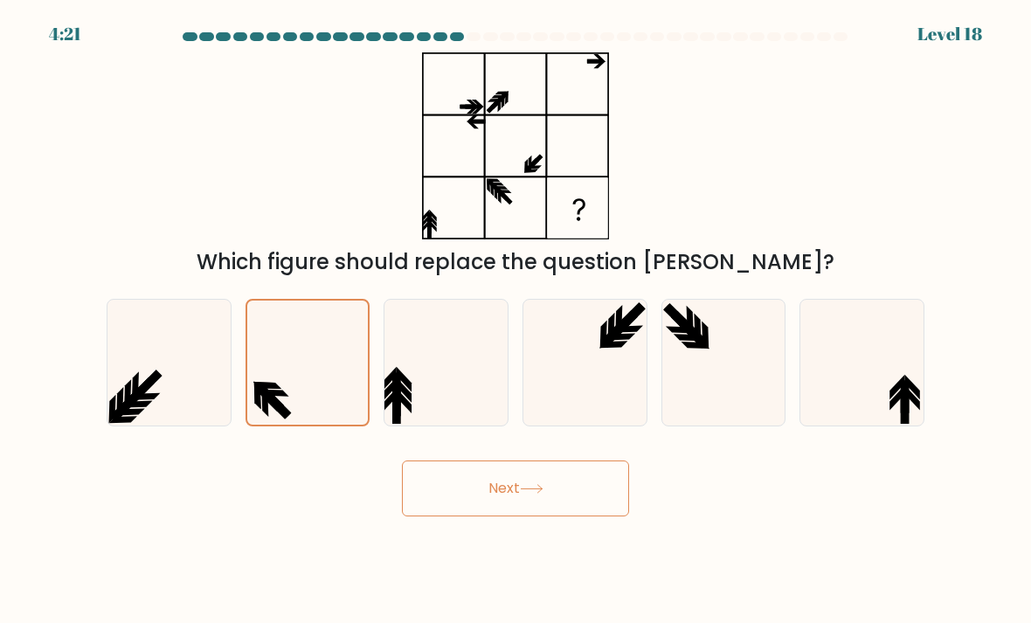
click at [163, 382] on icon at bounding box center [169, 363] width 123 height 123
click at [516, 321] on input "a." at bounding box center [516, 316] width 1 height 9
radio input "true"
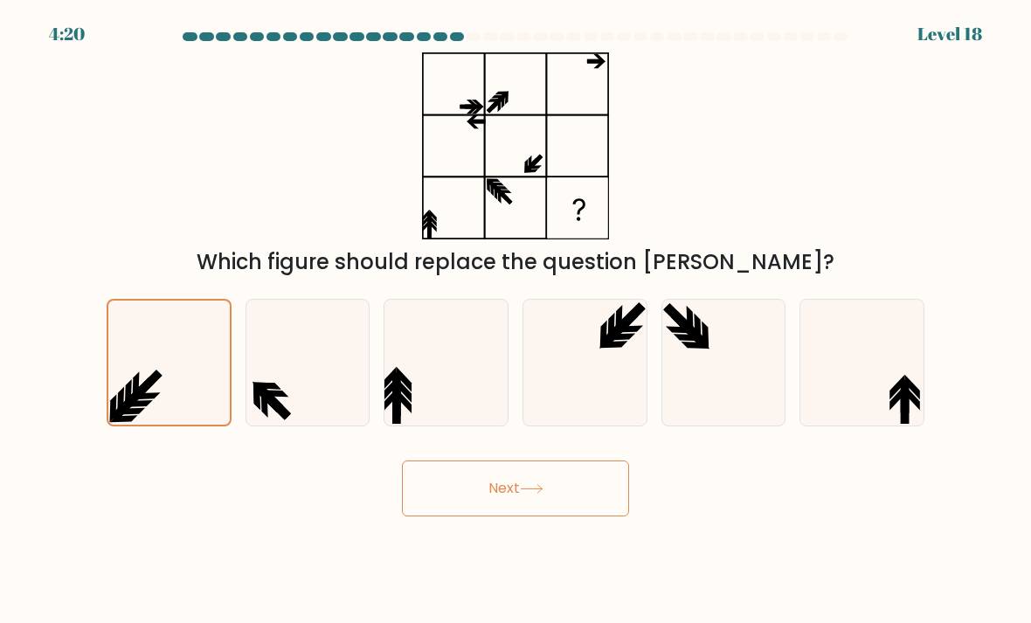
click at [862, 382] on icon at bounding box center [862, 363] width 123 height 123
click at [517, 321] on input "f." at bounding box center [516, 316] width 1 height 9
radio input "true"
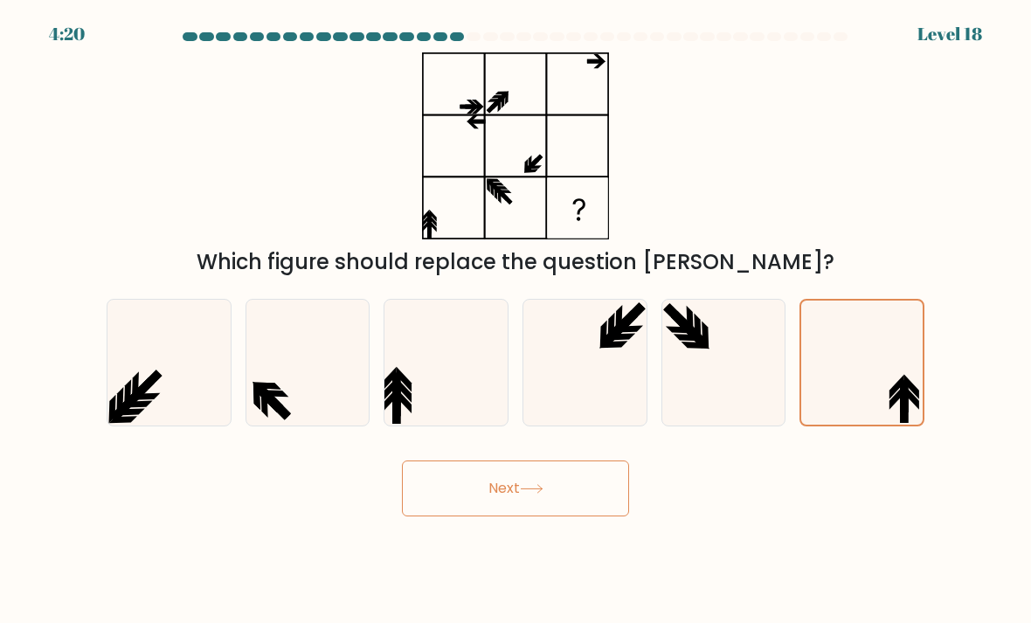
click at [522, 513] on button "Next" at bounding box center [515, 489] width 227 height 56
click at [521, 513] on button "Next" at bounding box center [515, 489] width 227 height 56
click at [524, 517] on button "Next" at bounding box center [515, 489] width 227 height 56
click at [509, 517] on button "Next" at bounding box center [515, 489] width 227 height 56
click at [508, 517] on button "Next" at bounding box center [515, 489] width 227 height 56
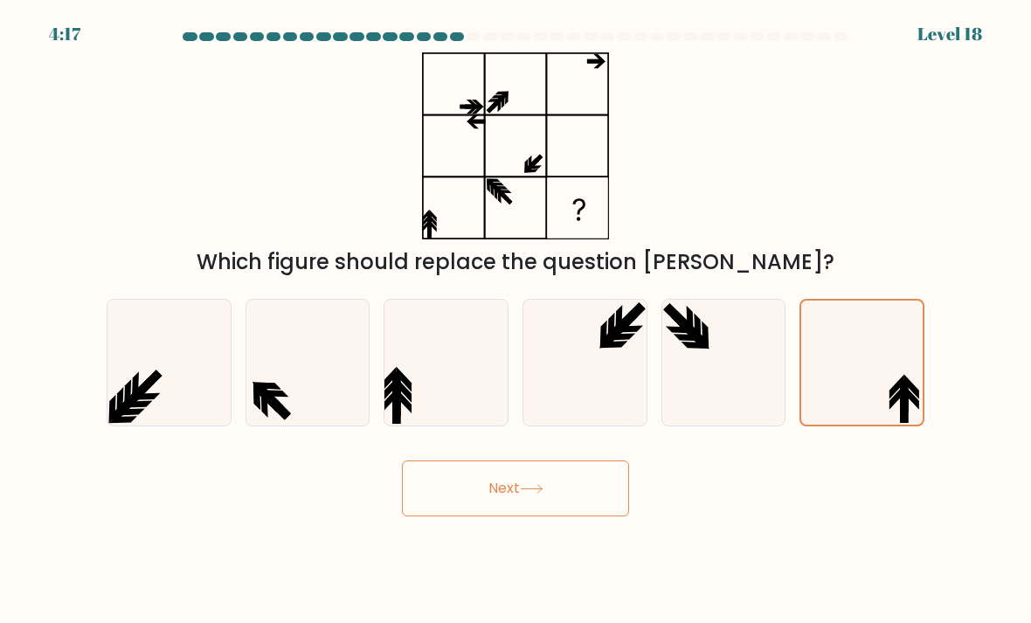
click at [527, 517] on button "Next" at bounding box center [515, 489] width 227 height 56
click at [526, 517] on button "Next" at bounding box center [515, 489] width 227 height 56
click at [531, 517] on button "Next" at bounding box center [515, 489] width 227 height 56
click at [539, 517] on button "Next" at bounding box center [515, 489] width 227 height 56
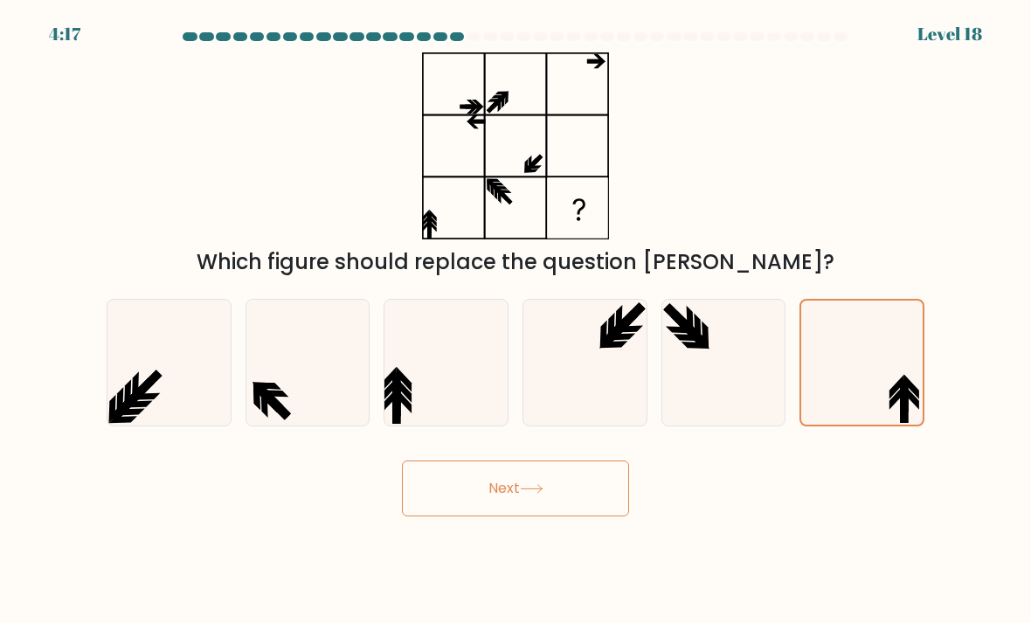
click at [538, 517] on button "Next" at bounding box center [515, 489] width 227 height 56
click at [555, 517] on button "Next" at bounding box center [515, 489] width 227 height 56
click at [888, 517] on div "Next" at bounding box center [515, 482] width 839 height 69
click at [505, 503] on button "Next" at bounding box center [515, 489] width 227 height 56
click at [523, 496] on button "Next" at bounding box center [515, 489] width 227 height 56
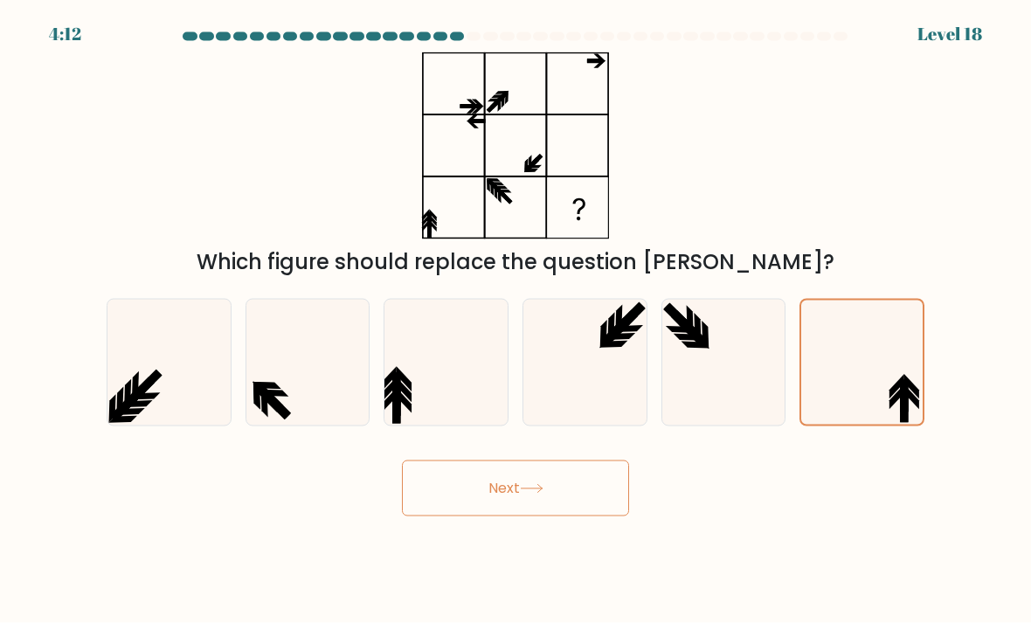
click at [522, 496] on button "Next" at bounding box center [515, 489] width 227 height 56
click at [506, 517] on button "Next" at bounding box center [515, 489] width 227 height 56
click at [496, 517] on button "Next" at bounding box center [515, 489] width 227 height 56
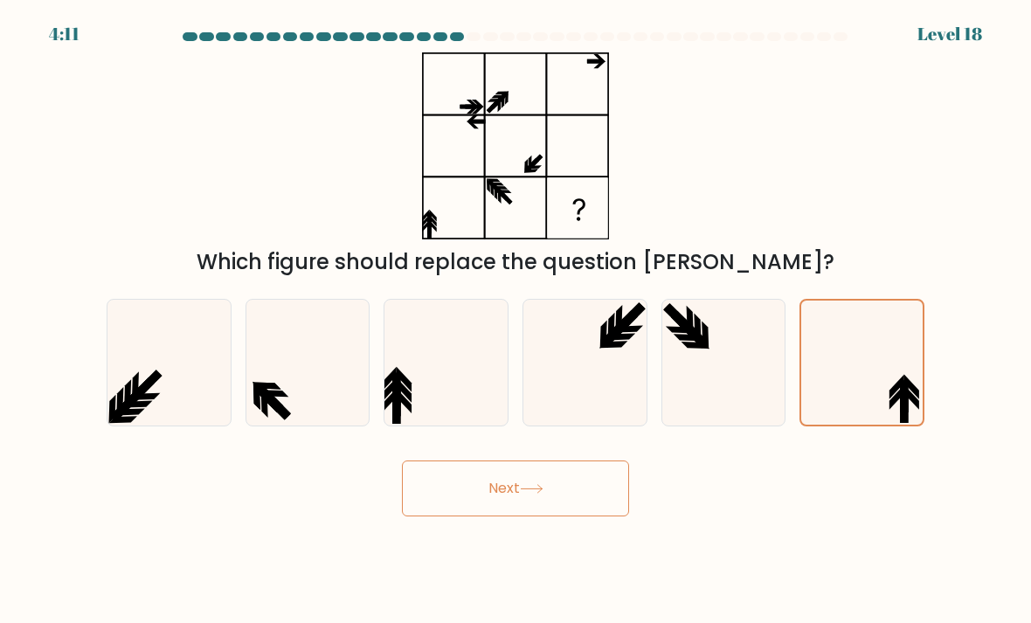
scroll to position [0, 0]
click at [858, 386] on icon at bounding box center [862, 363] width 123 height 123
click at [517, 321] on input "f." at bounding box center [516, 316] width 1 height 9
radio input "true"
click at [558, 508] on button "Next" at bounding box center [515, 489] width 227 height 56
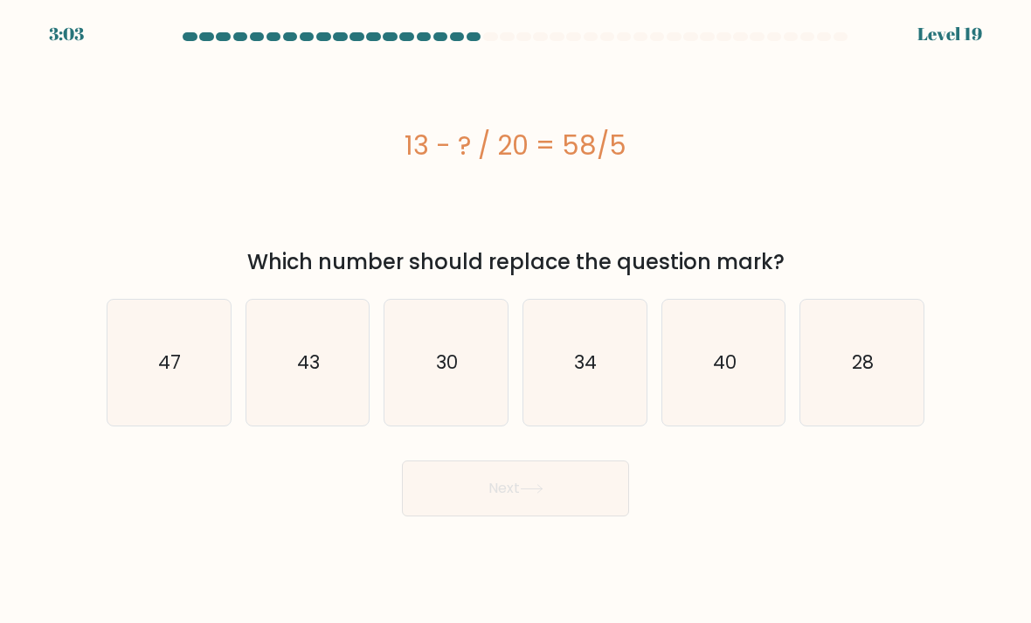
click at [869, 401] on icon "28" at bounding box center [862, 363] width 123 height 123
click at [517, 321] on input "f. 28" at bounding box center [516, 316] width 1 height 9
radio input "true"
click at [566, 504] on button "Next" at bounding box center [515, 489] width 227 height 56
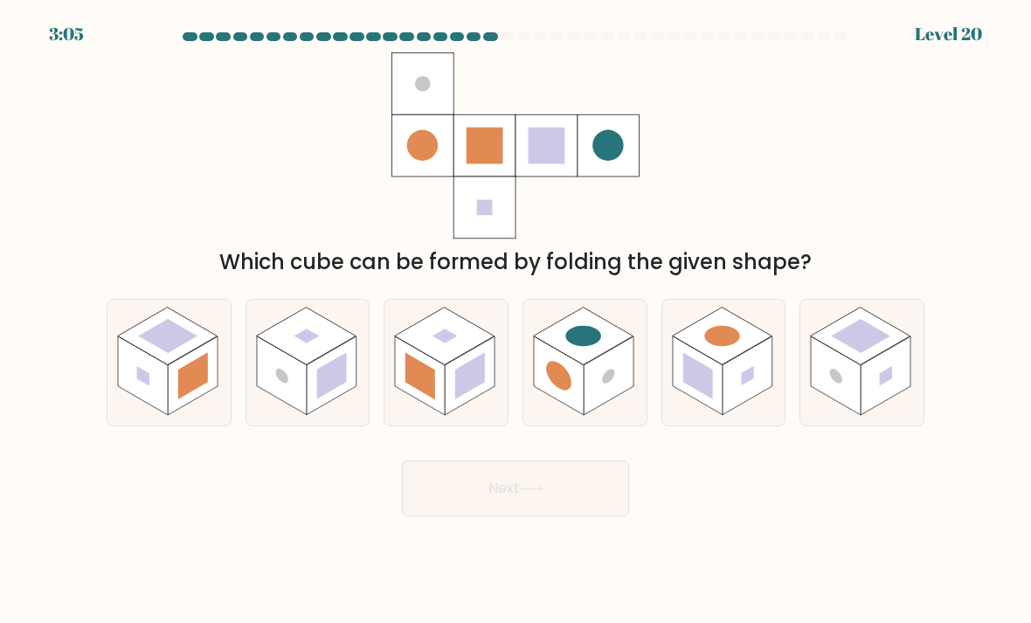
click at [149, 386] on rect at bounding box center [143, 376] width 12 height 20
click at [516, 321] on input "a." at bounding box center [516, 316] width 1 height 9
radio input "true"
click at [591, 501] on button "Next" at bounding box center [515, 489] width 227 height 56
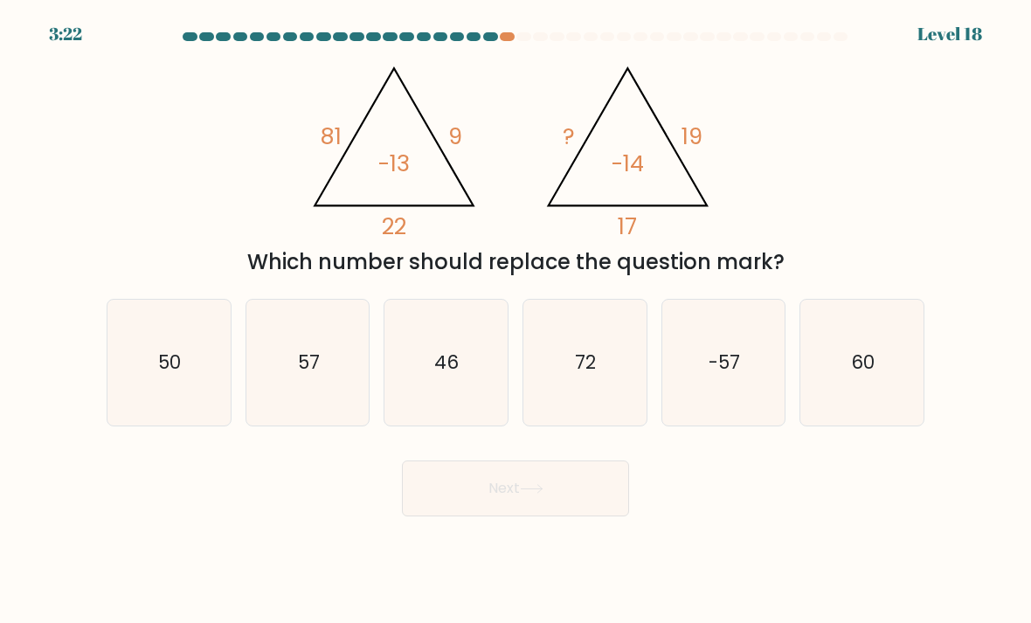
click at [587, 371] on text "72" at bounding box center [586, 362] width 21 height 25
click at [517, 321] on input "d. 72" at bounding box center [516, 316] width 1 height 9
radio input "true"
click at [528, 517] on button "Next" at bounding box center [515, 489] width 227 height 56
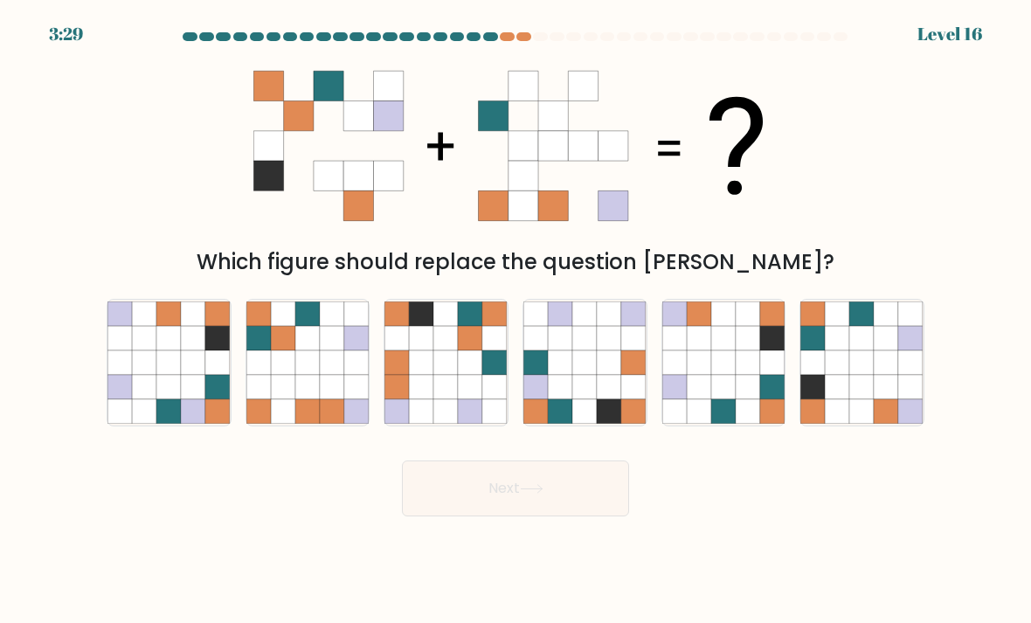
click at [470, 399] on icon at bounding box center [471, 387] width 24 height 24
click at [516, 321] on input "c." at bounding box center [516, 316] width 1 height 9
radio input "true"
click at [503, 516] on button "Next" at bounding box center [515, 489] width 227 height 56
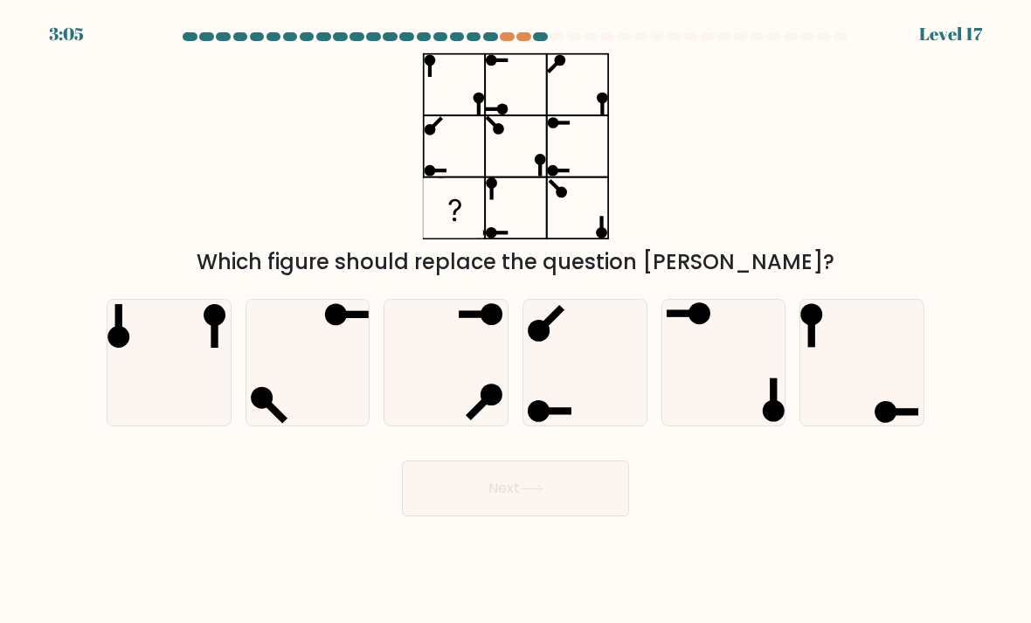
click at [880, 384] on icon at bounding box center [862, 363] width 123 height 123
click at [517, 321] on input "f." at bounding box center [516, 316] width 1 height 9
radio input "true"
click at [562, 513] on button "Next" at bounding box center [515, 489] width 227 height 56
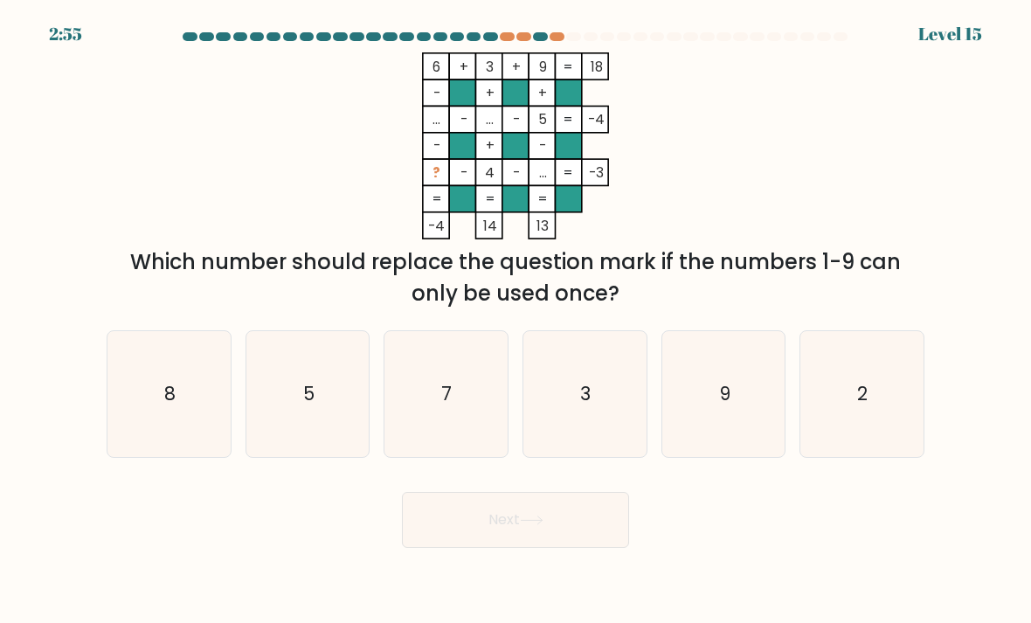
click at [852, 390] on icon "2" at bounding box center [862, 394] width 123 height 123
click at [517, 321] on input "f. 2" at bounding box center [516, 316] width 1 height 9
radio input "true"
click at [595, 548] on button "Next" at bounding box center [515, 520] width 227 height 56
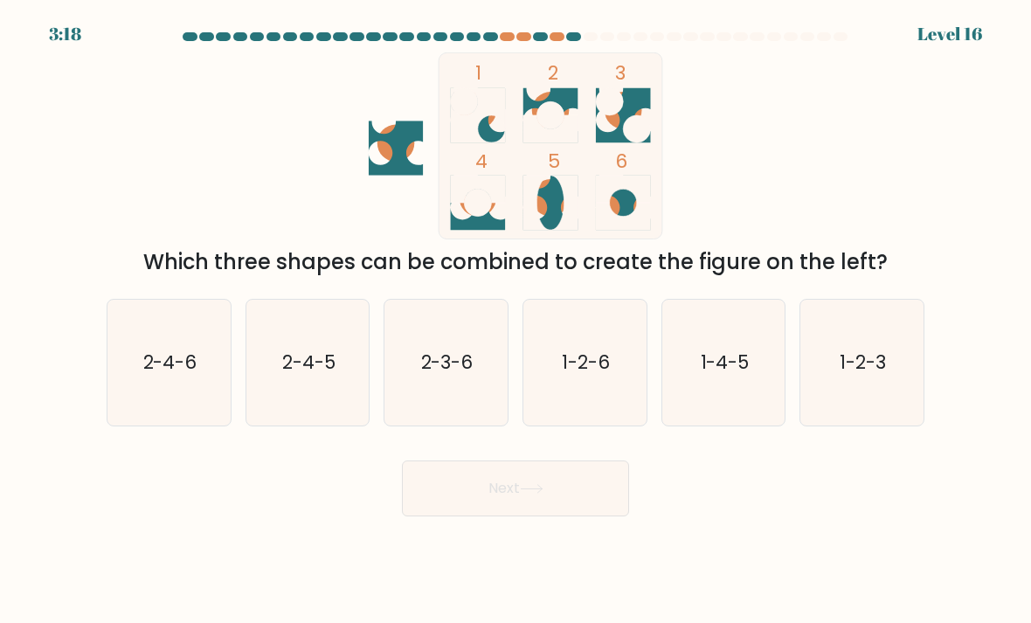
click at [356, 353] on icon "2-4-5" at bounding box center [307, 363] width 123 height 123
click at [516, 321] on input "b. 2-4-5" at bounding box center [516, 316] width 1 height 9
radio input "true"
click at [489, 507] on button "Next" at bounding box center [515, 489] width 227 height 56
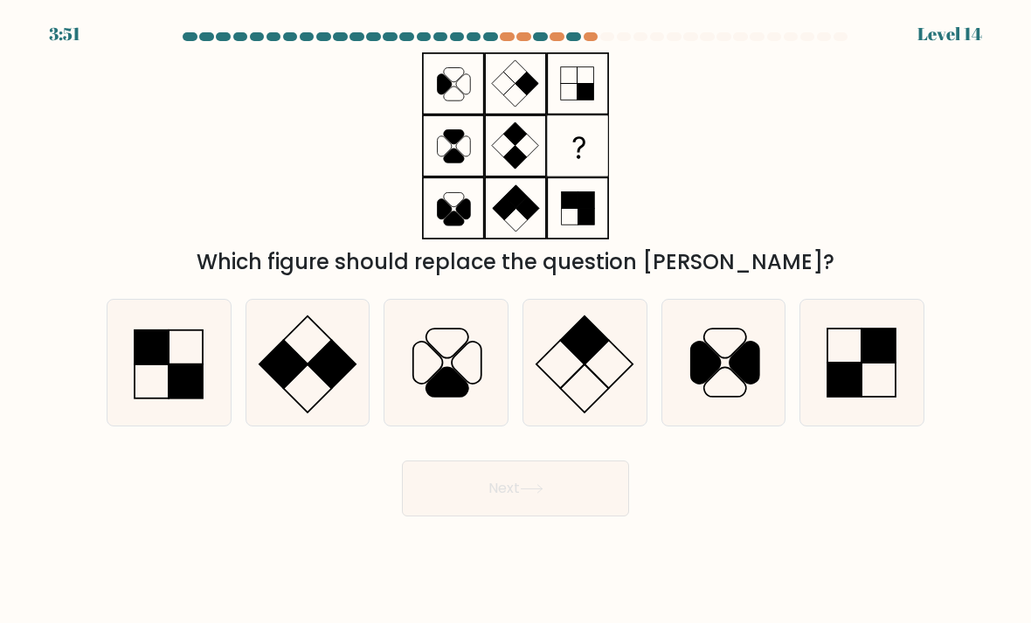
click at [885, 358] on rect at bounding box center [880, 346] width 34 height 34
click at [517, 321] on input "f." at bounding box center [516, 316] width 1 height 9
radio input "true"
click at [575, 511] on button "Next" at bounding box center [515, 489] width 227 height 56
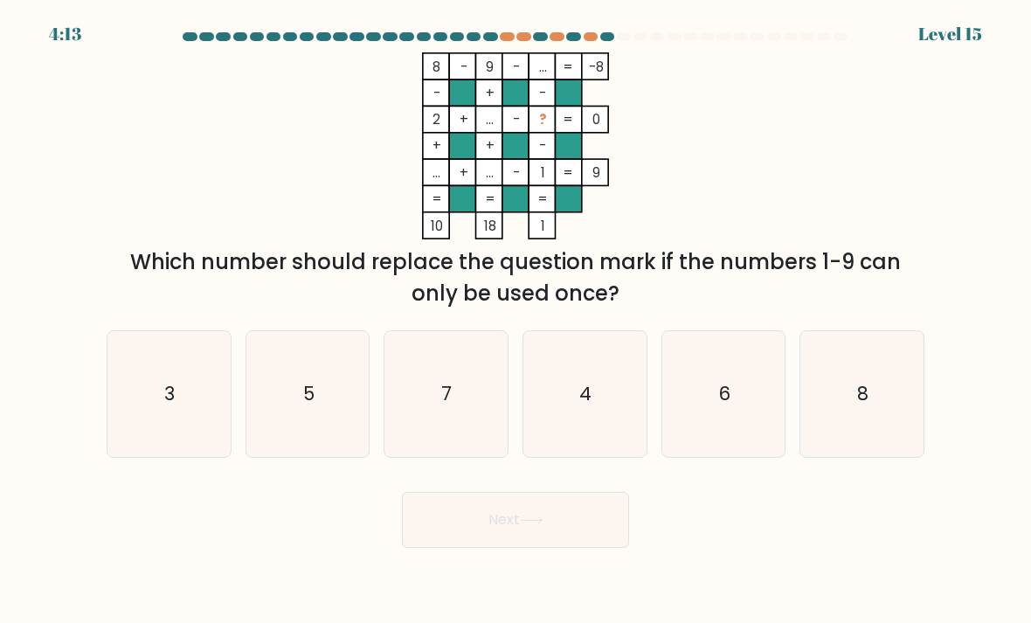
click at [339, 435] on icon "5" at bounding box center [307, 394] width 123 height 123
click at [516, 321] on input "b. 5" at bounding box center [516, 316] width 1 height 9
radio input "true"
click at [528, 545] on button "Next" at bounding box center [515, 520] width 227 height 56
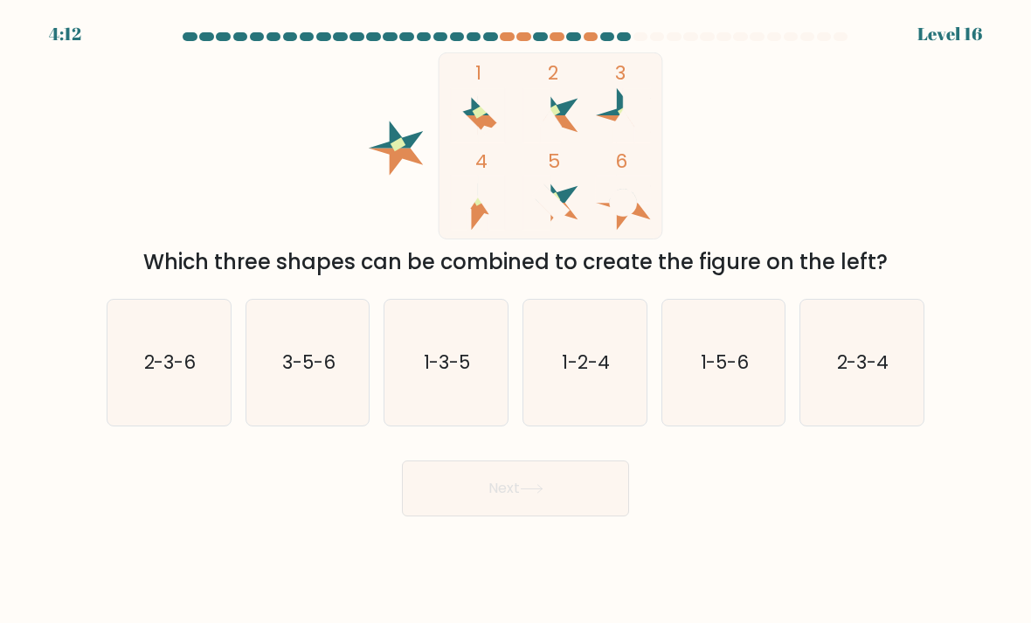
click at [856, 408] on icon "2-3-4" at bounding box center [862, 363] width 123 height 123
click at [517, 321] on input "f. 2-3-4" at bounding box center [516, 316] width 1 height 9
radio input "true"
click at [523, 510] on button "Next" at bounding box center [515, 489] width 227 height 56
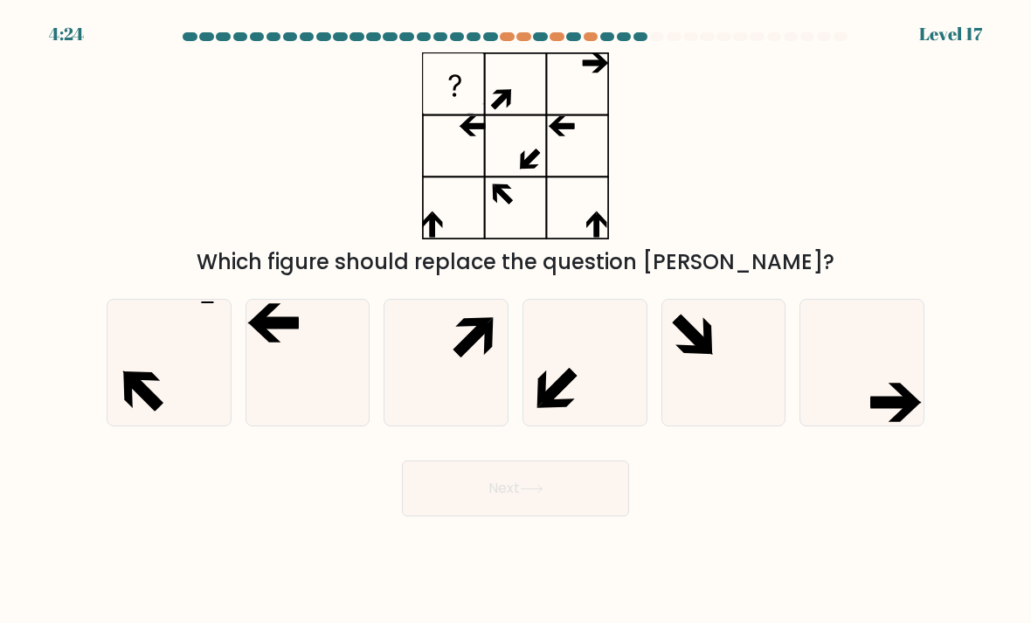
click at [317, 385] on icon at bounding box center [307, 363] width 123 height 123
click at [516, 321] on input "b." at bounding box center [516, 316] width 1 height 9
radio input "true"
click at [494, 517] on button "Next" at bounding box center [515, 489] width 227 height 56
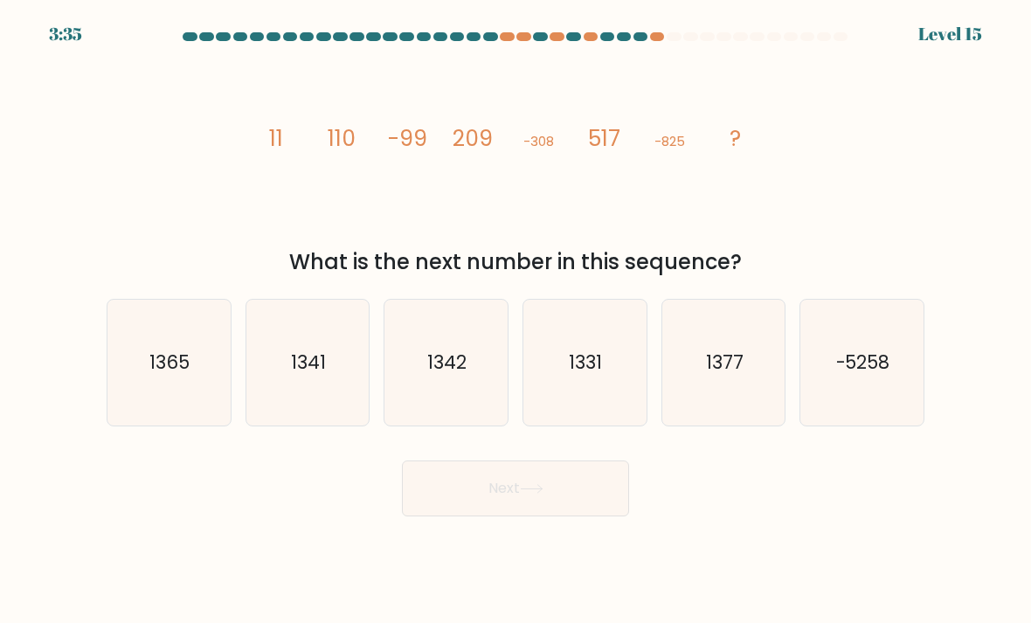
click at [399, 408] on icon "1342" at bounding box center [446, 363] width 123 height 123
click at [516, 321] on input "c. [DATE]" at bounding box center [516, 316] width 1 height 9
radio input "true"
click at [487, 517] on button "Next" at bounding box center [515, 489] width 227 height 56
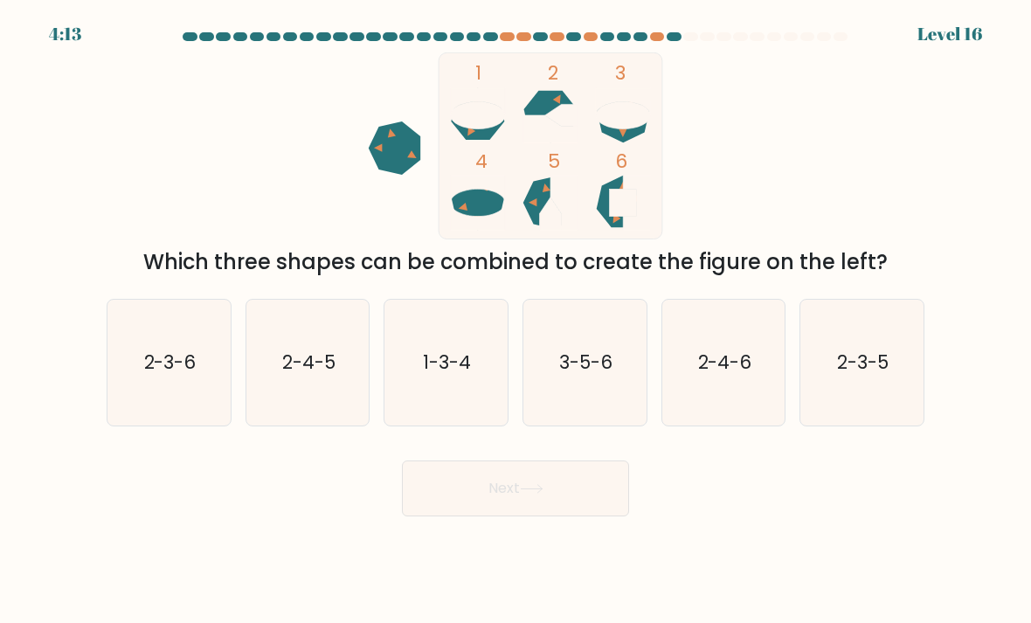
click at [451, 361] on icon "1-3-4" at bounding box center [446, 363] width 123 height 123
click at [516, 321] on input "c. 1-3-4" at bounding box center [516, 316] width 1 height 9
radio input "true"
click at [482, 510] on button "Next" at bounding box center [515, 489] width 227 height 56
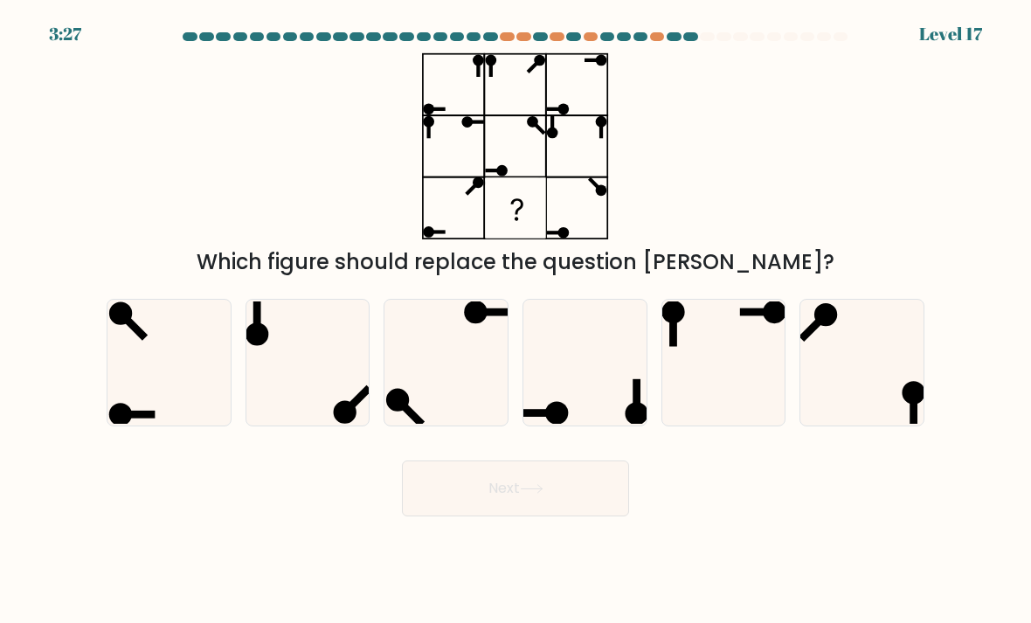
click at [870, 359] on icon at bounding box center [862, 363] width 123 height 123
click at [517, 321] on input "f." at bounding box center [516, 316] width 1 height 9
radio input "true"
click at [555, 514] on button "Next" at bounding box center [515, 489] width 227 height 56
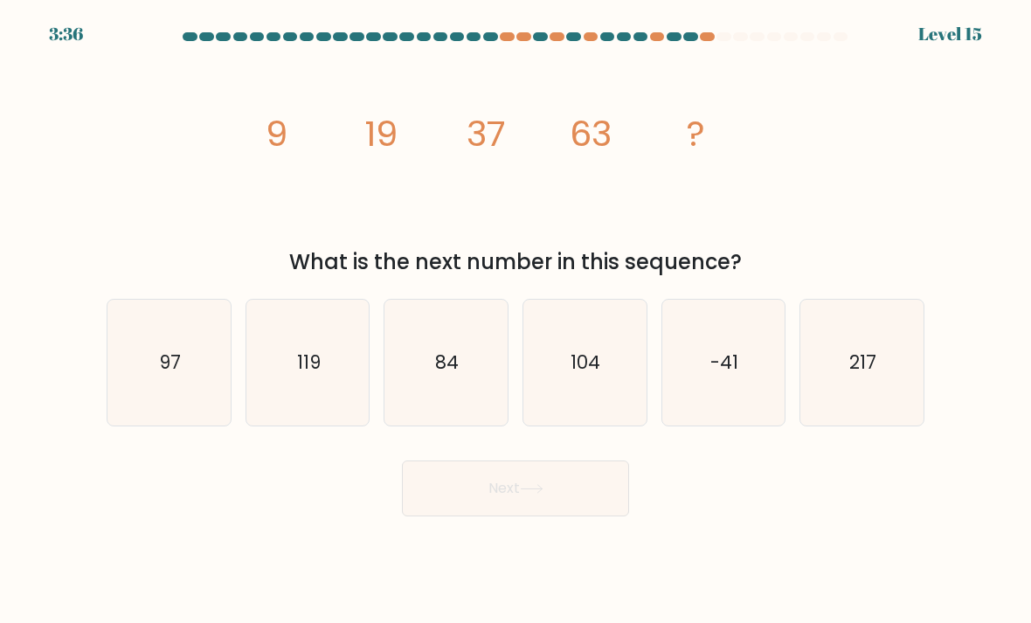
click at [168, 367] on text "97" at bounding box center [170, 362] width 22 height 25
click at [516, 321] on input "a. 97" at bounding box center [516, 316] width 1 height 9
radio input "true"
click at [492, 503] on button "Next" at bounding box center [515, 489] width 227 height 56
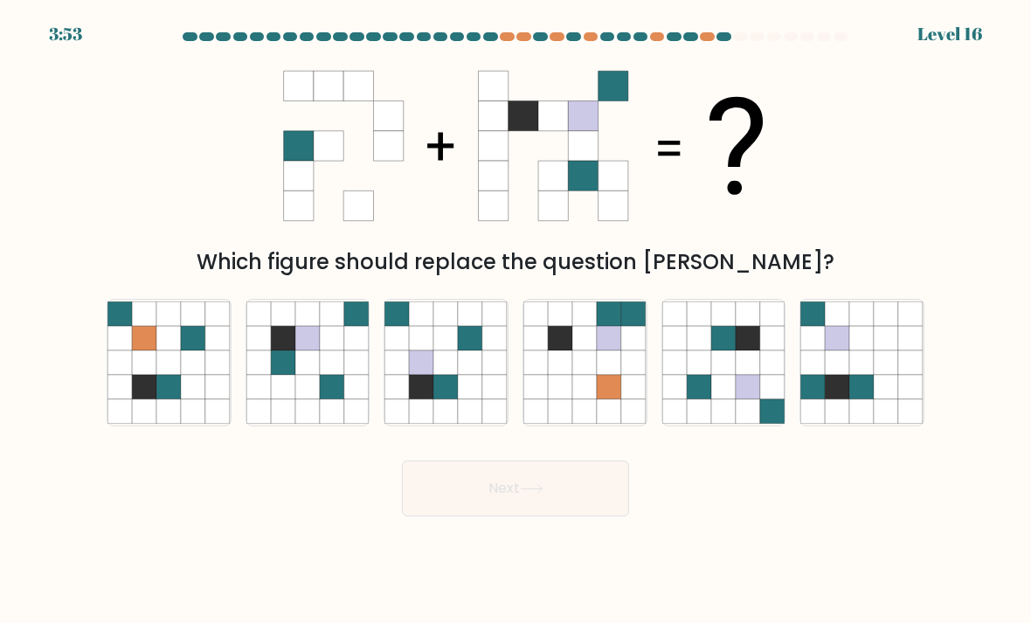
click at [691, 399] on icon at bounding box center [699, 387] width 24 height 24
click at [517, 321] on input "e." at bounding box center [516, 316] width 1 height 9
radio input "true"
click at [572, 498] on button "Next" at bounding box center [515, 489] width 227 height 56
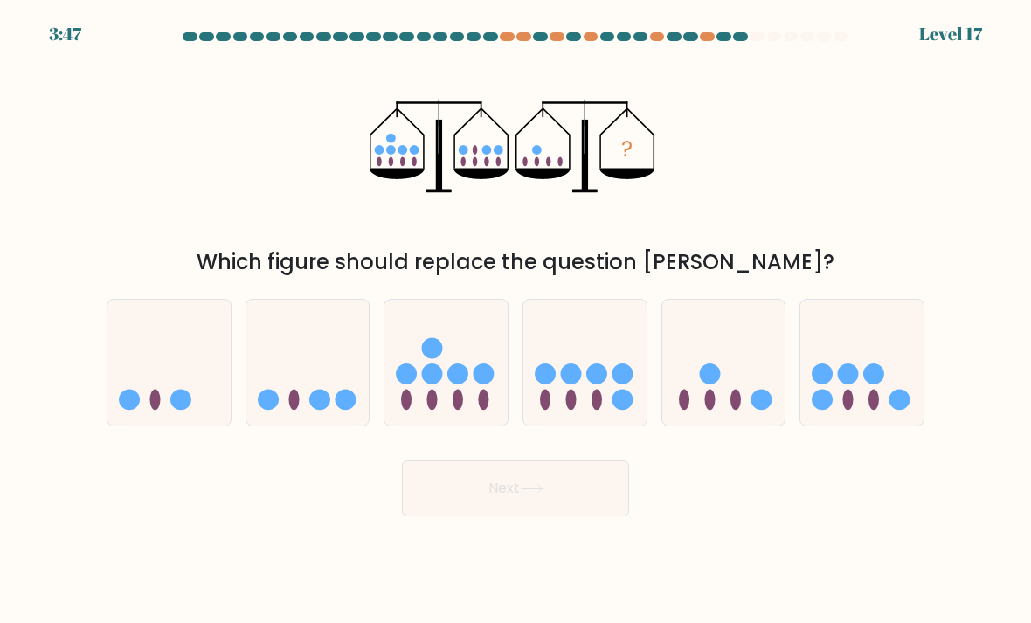
click at [864, 354] on icon at bounding box center [862, 363] width 123 height 102
click at [517, 321] on input "f." at bounding box center [516, 316] width 1 height 9
radio input "true"
click at [609, 496] on button "Next" at bounding box center [515, 489] width 227 height 56
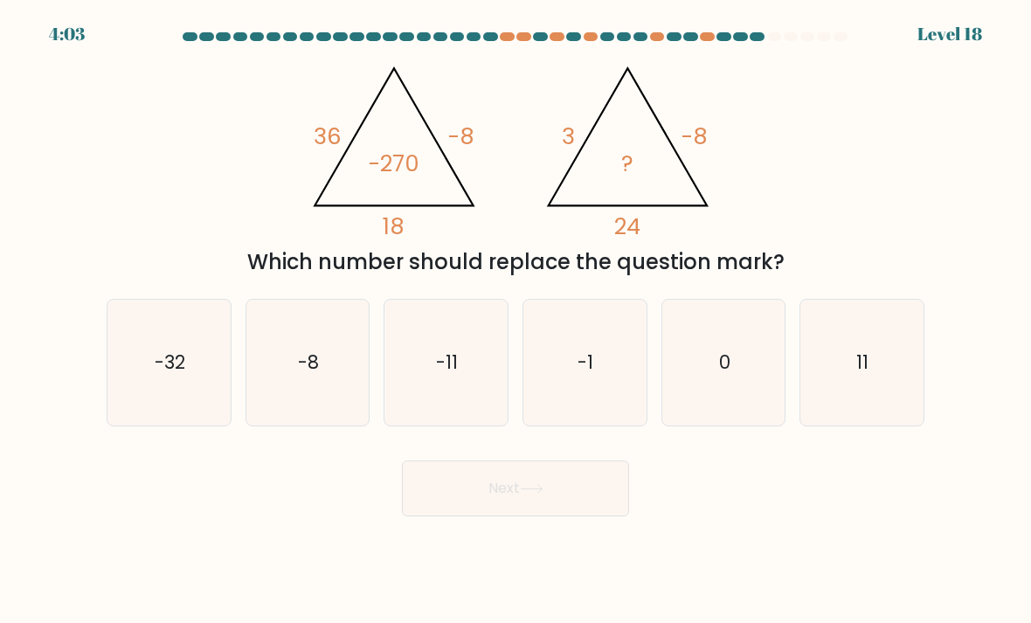
click at [720, 373] on text "0" at bounding box center [724, 362] width 11 height 25
click at [517, 321] on input "e. 0" at bounding box center [516, 316] width 1 height 9
radio input "true"
click at [606, 496] on button "Next" at bounding box center [515, 489] width 227 height 56
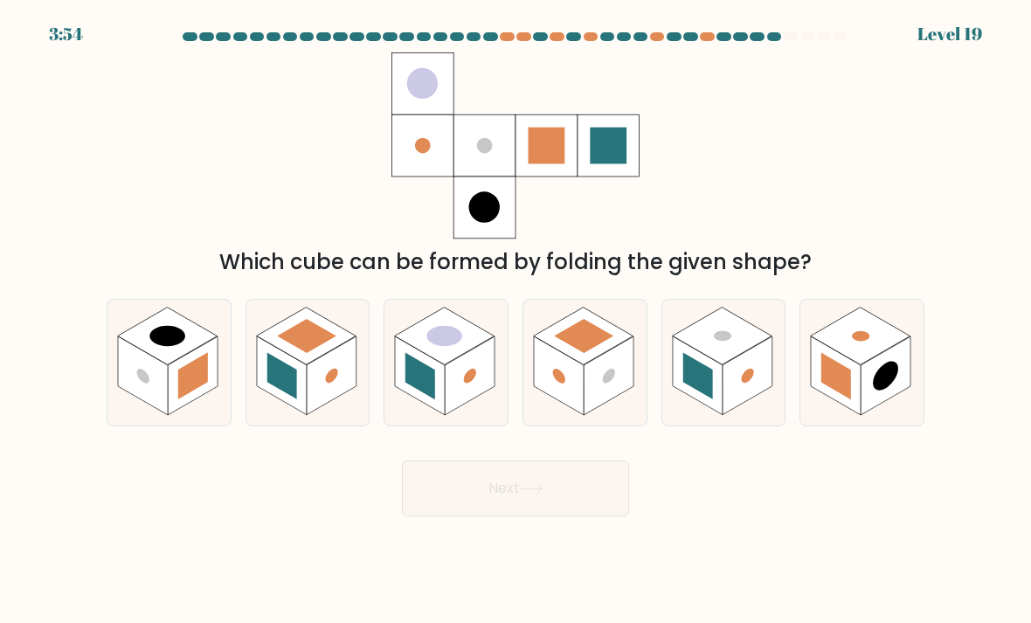
click at [165, 365] on rect at bounding box center [168, 337] width 100 height 58
click at [516, 321] on input "a." at bounding box center [516, 316] width 1 height 9
radio input "true"
click at [469, 504] on button "Next" at bounding box center [515, 489] width 227 height 56
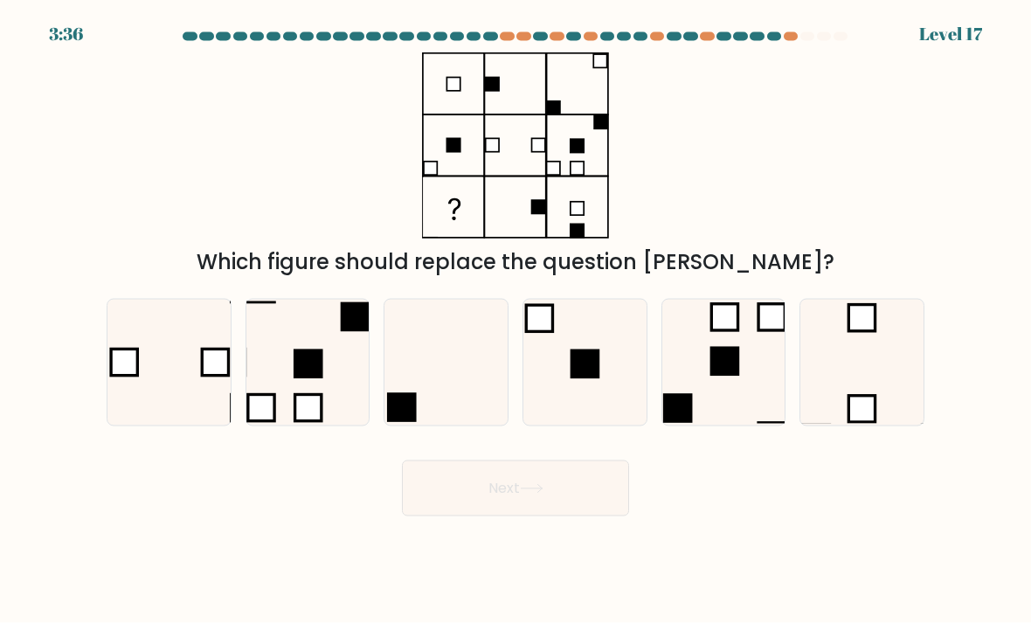
scroll to position [19, 0]
click at [433, 387] on icon at bounding box center [446, 363] width 123 height 123
click at [516, 321] on input "c." at bounding box center [516, 316] width 1 height 9
radio input "true"
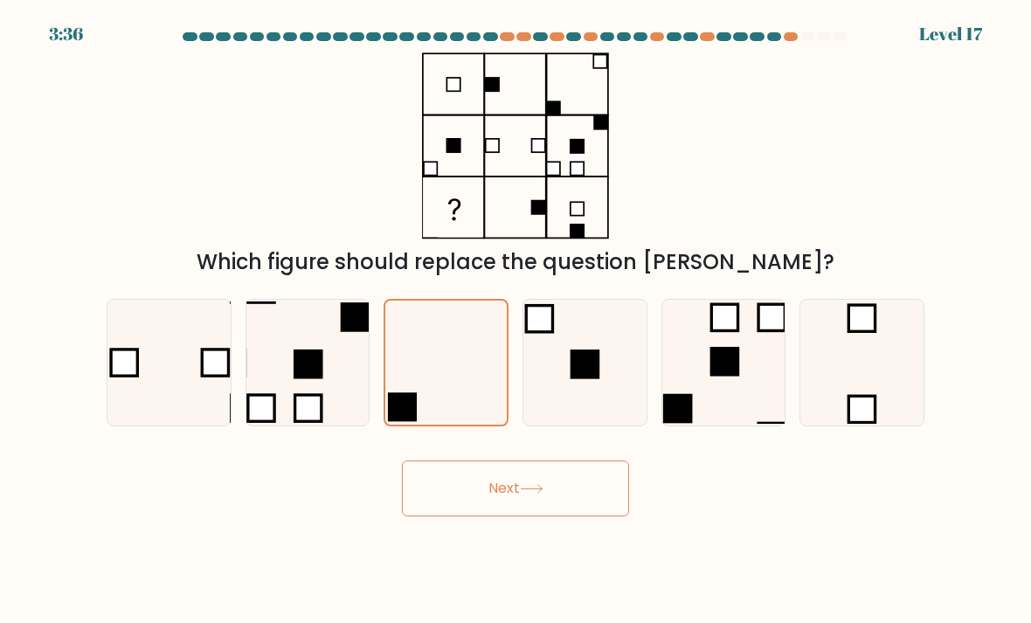
click at [491, 503] on button "Next" at bounding box center [515, 489] width 227 height 56
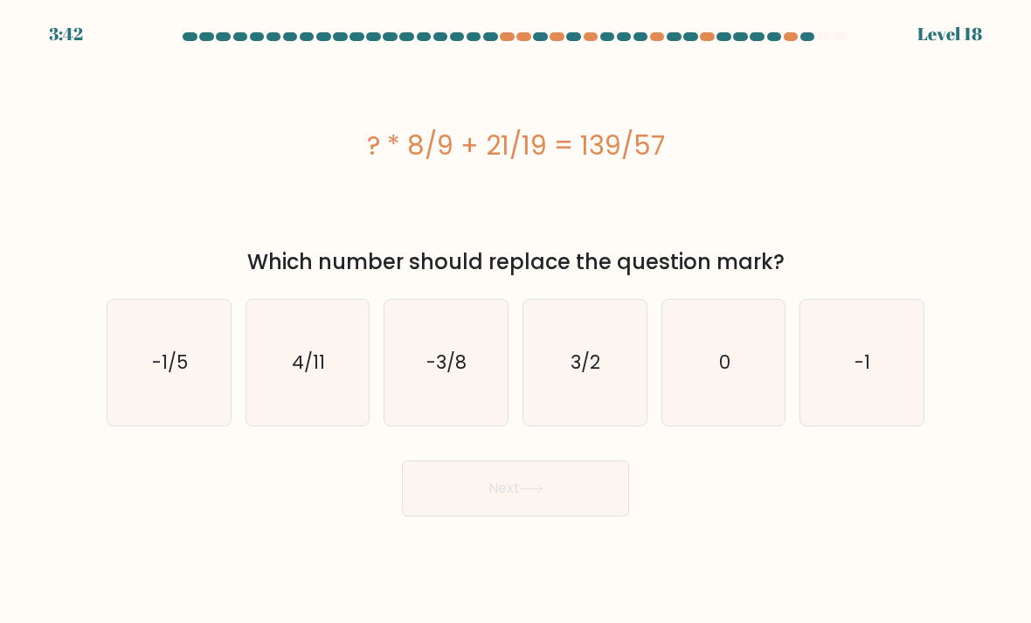
click at [573, 370] on text "3/2" at bounding box center [587, 362] width 30 height 25
click at [517, 321] on input "d. 3/2" at bounding box center [516, 316] width 1 height 9
radio input "true"
click at [501, 496] on button "Next" at bounding box center [515, 489] width 227 height 56
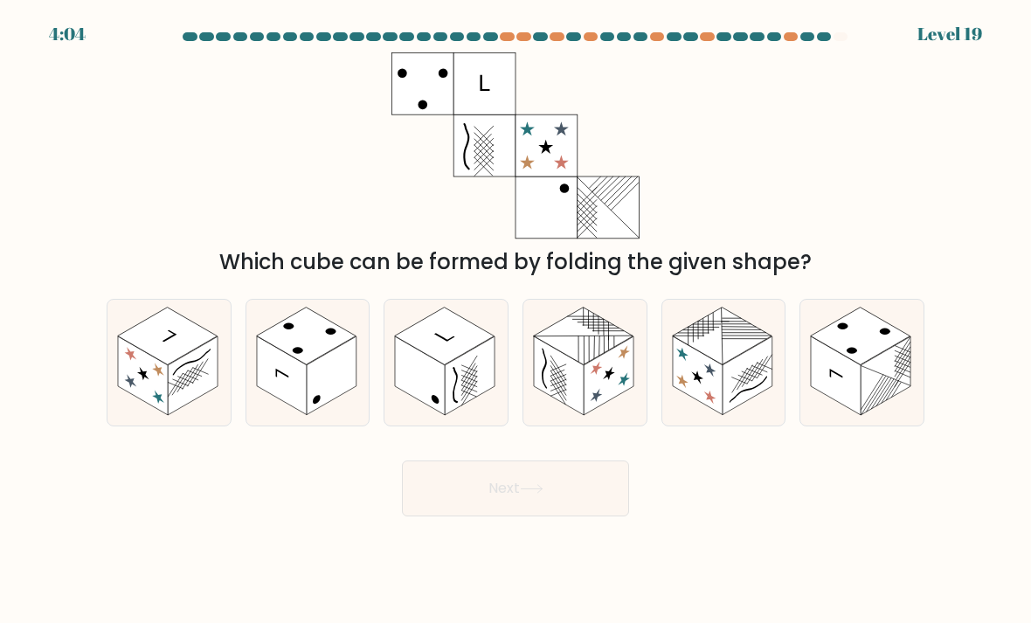
click at [177, 351] on rect at bounding box center [168, 337] width 100 height 58
click at [516, 321] on input "a." at bounding box center [516, 316] width 1 height 9
radio input "true"
click at [495, 510] on button "Next" at bounding box center [515, 489] width 227 height 56
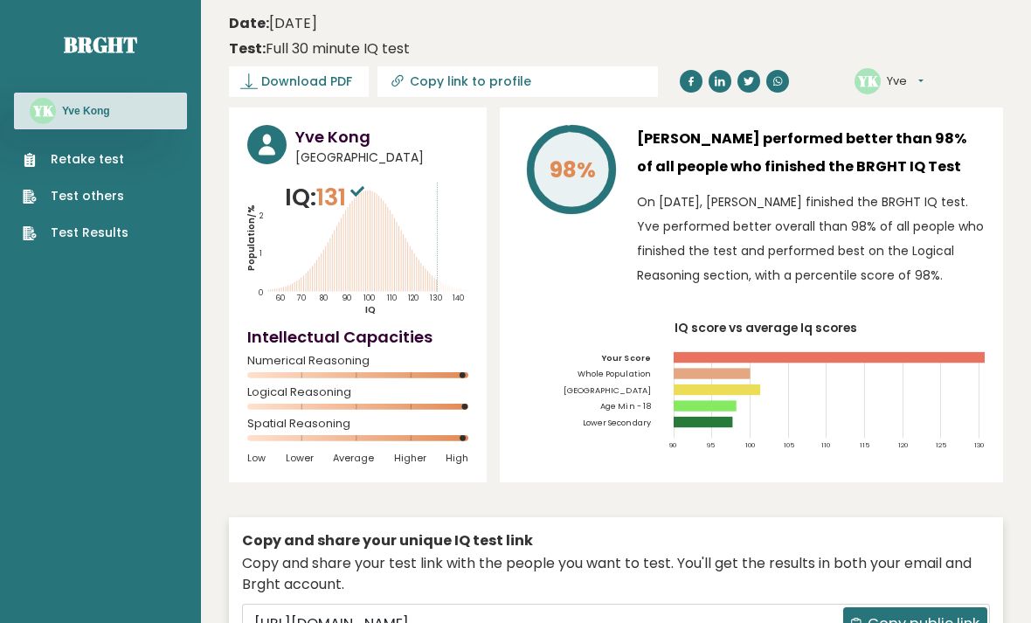
click at [115, 224] on link "Test Results" at bounding box center [76, 233] width 106 height 18
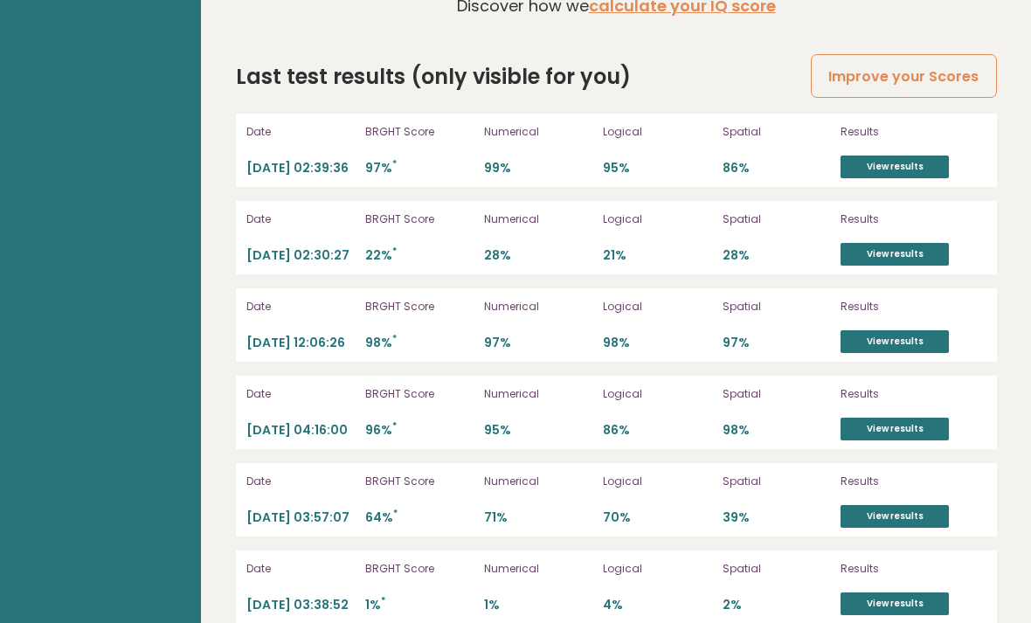
scroll to position [4826, 0]
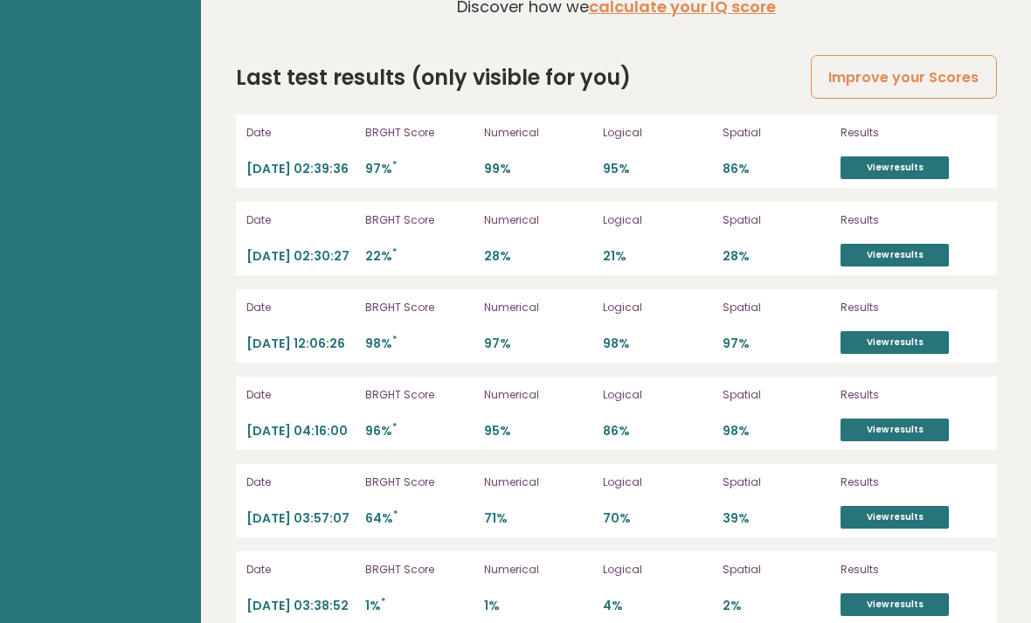
click at [486, 125] on p "Numerical" at bounding box center [538, 133] width 108 height 16
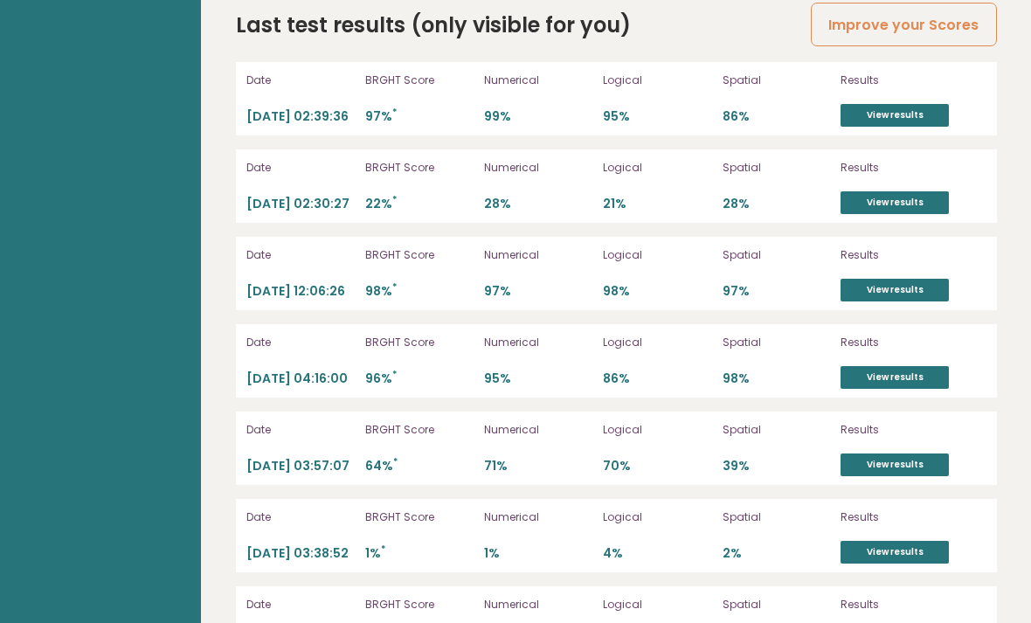
scroll to position [4882, 0]
